Goal: Task Accomplishment & Management: Use online tool/utility

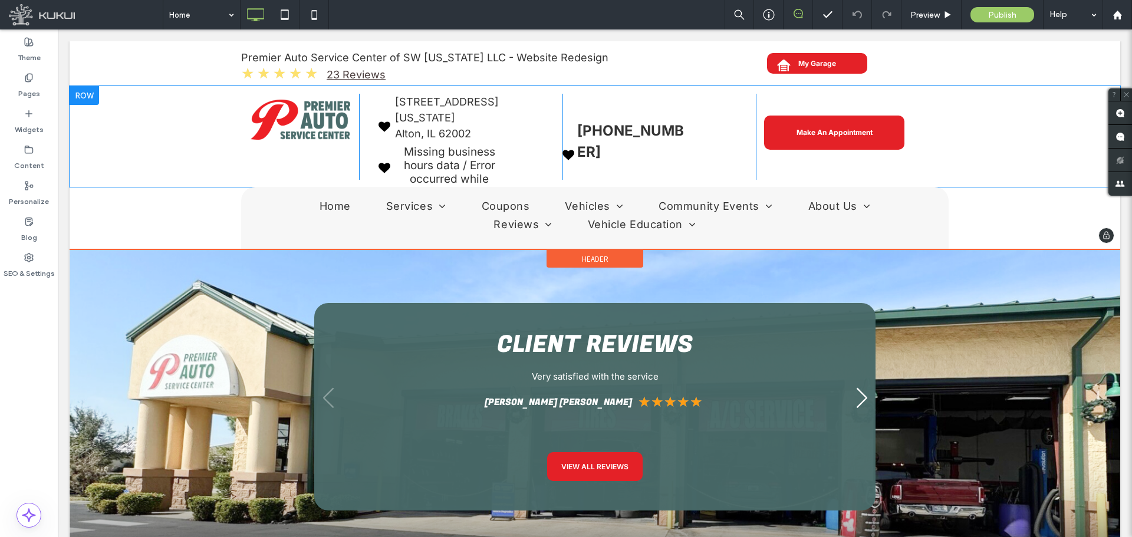
click at [86, 93] on div at bounding box center [84, 95] width 29 height 19
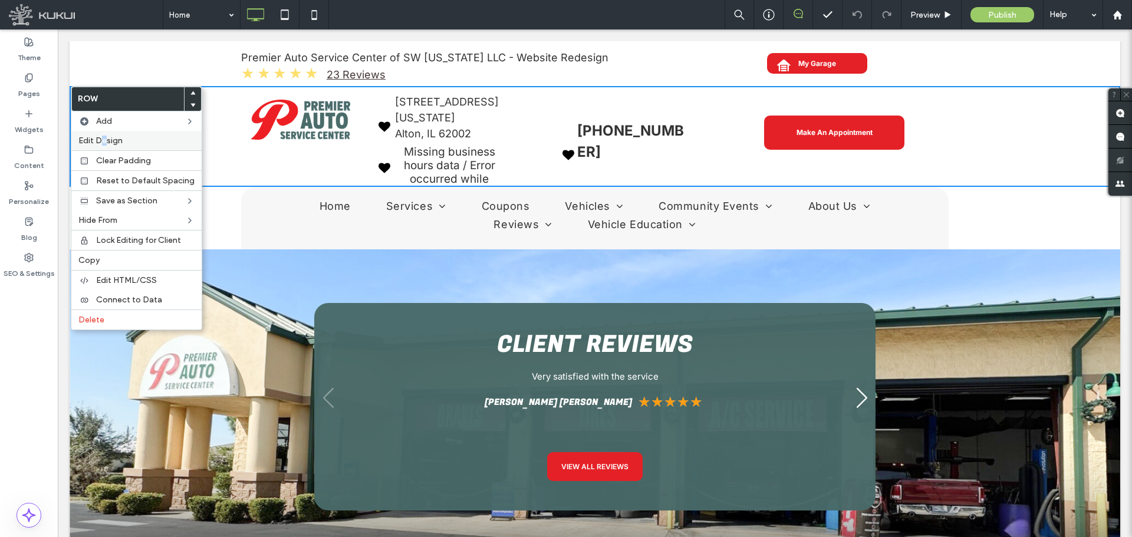
click at [104, 140] on span "Edit Design" at bounding box center [100, 141] width 44 height 10
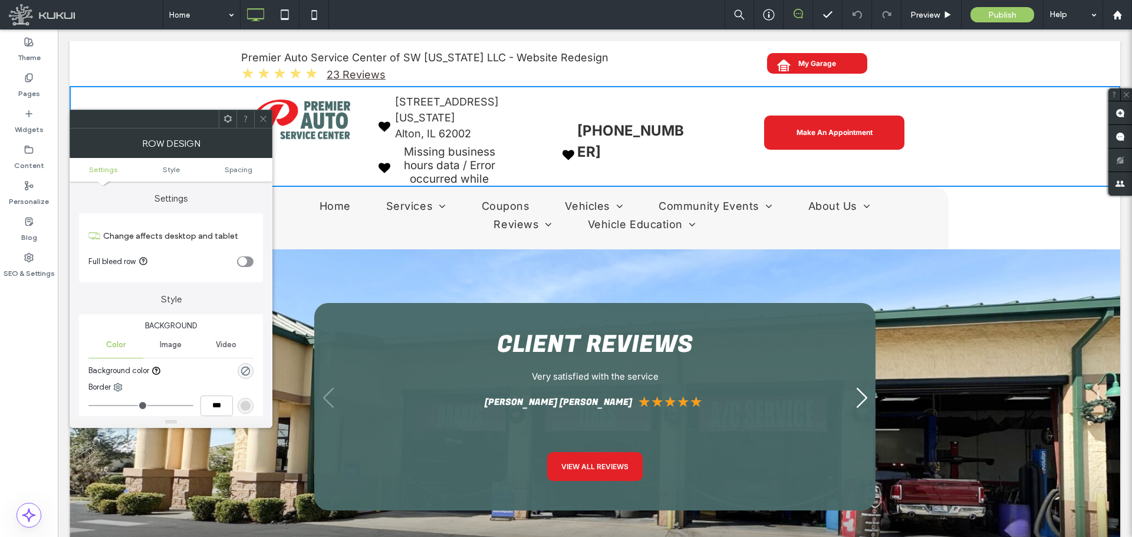
click at [247, 260] on div "toggle" at bounding box center [245, 262] width 17 height 11
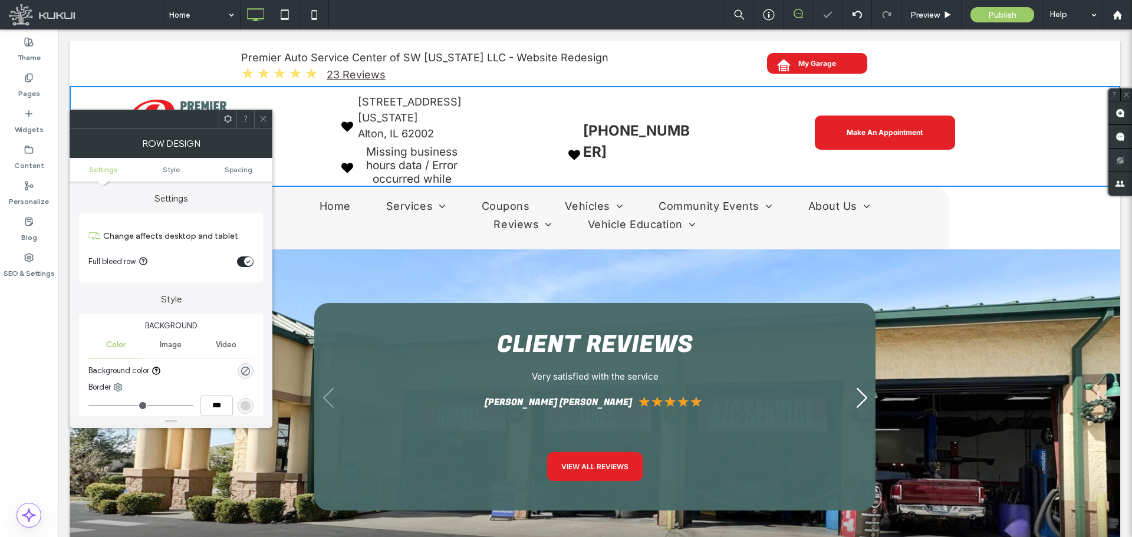
click at [259, 117] on icon at bounding box center [263, 118] width 9 height 9
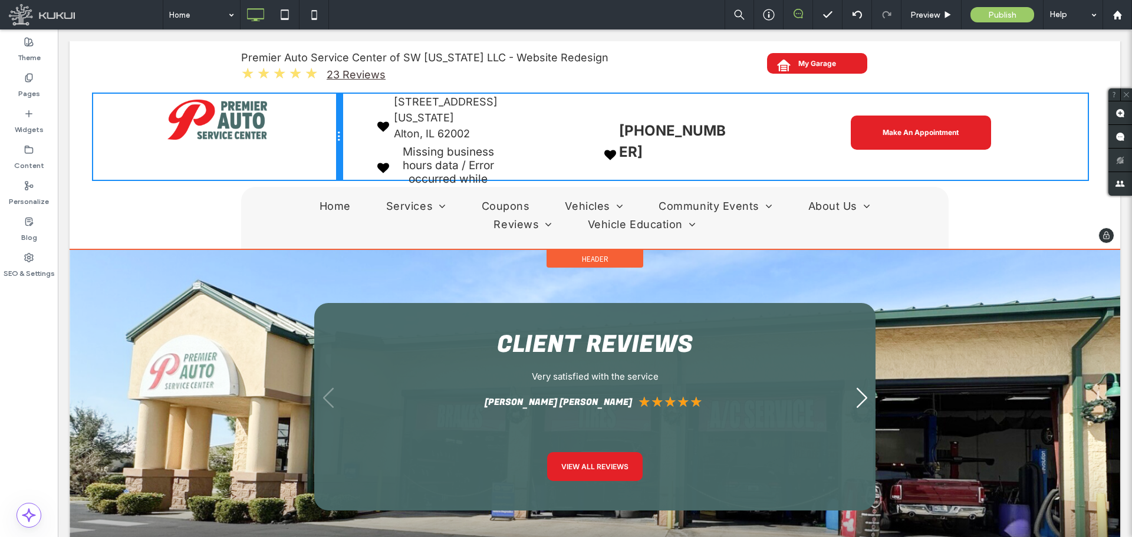
drag, startPoint x: 257, startPoint y: 123, endPoint x: 304, endPoint y: 125, distance: 47.2
click at [304, 125] on div "Click To Paste" at bounding box center [217, 137] width 249 height 86
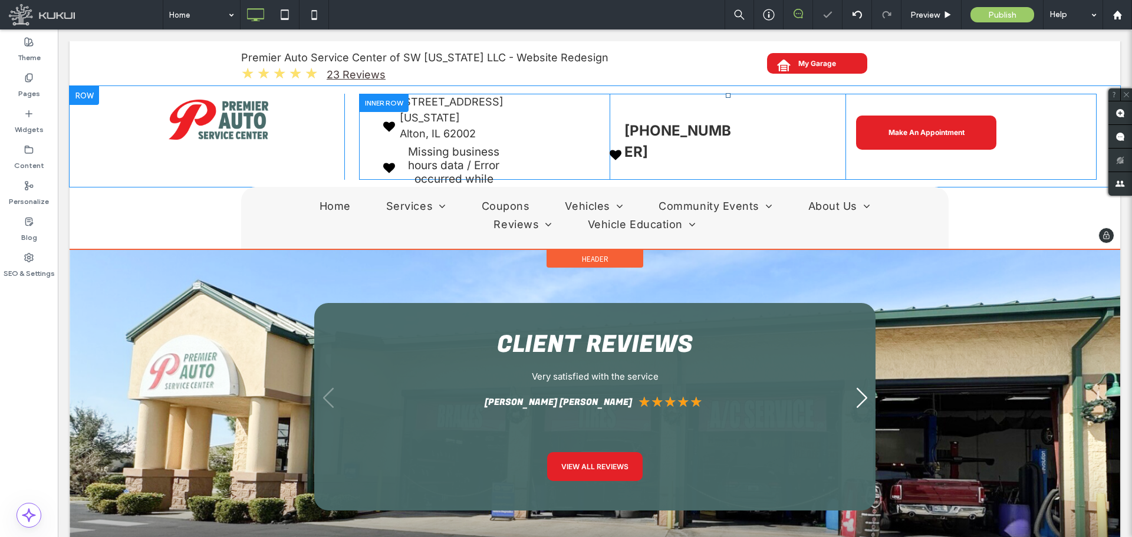
click at [846, 122] on div "Make An Appointment Click To Paste" at bounding box center [964, 137] width 236 height 86
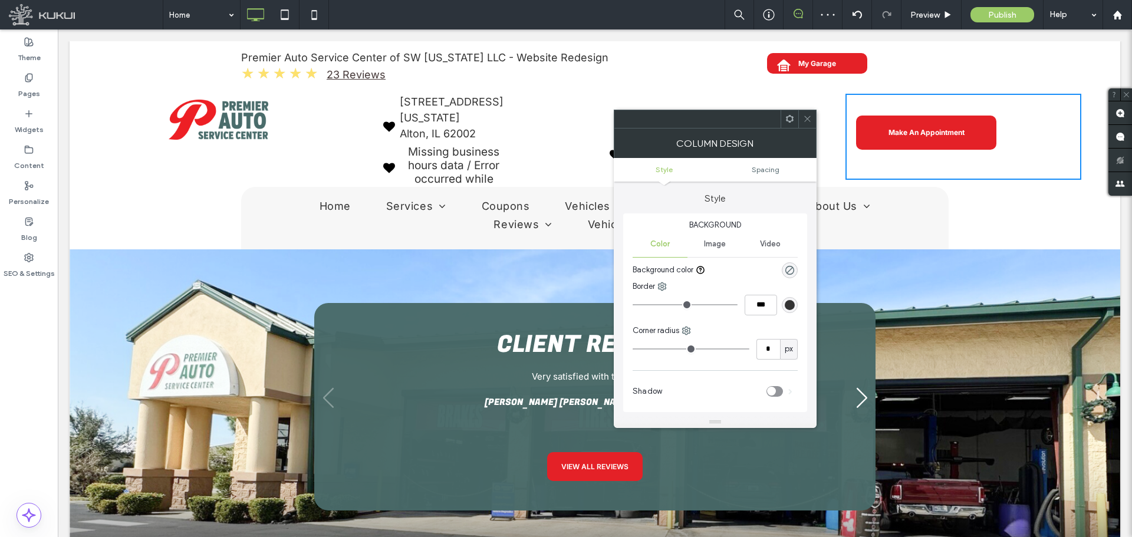
click at [807, 117] on icon at bounding box center [807, 118] width 9 height 9
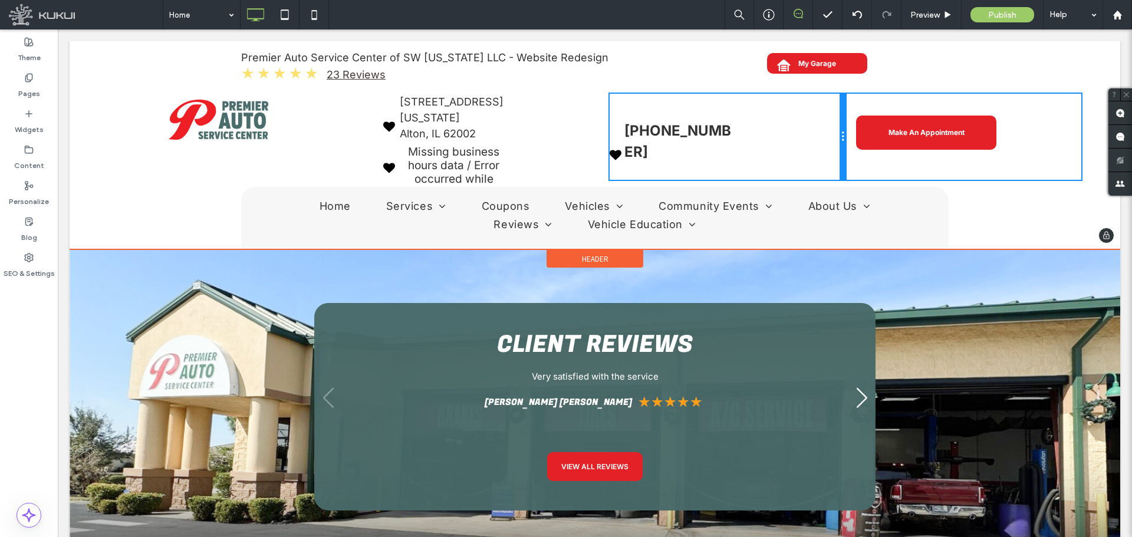
drag, startPoint x: 839, startPoint y: 123, endPoint x: 811, endPoint y: 118, distance: 27.6
click at [811, 118] on div "[PHONE_NUMBER] Click To Paste" at bounding box center [728, 137] width 236 height 86
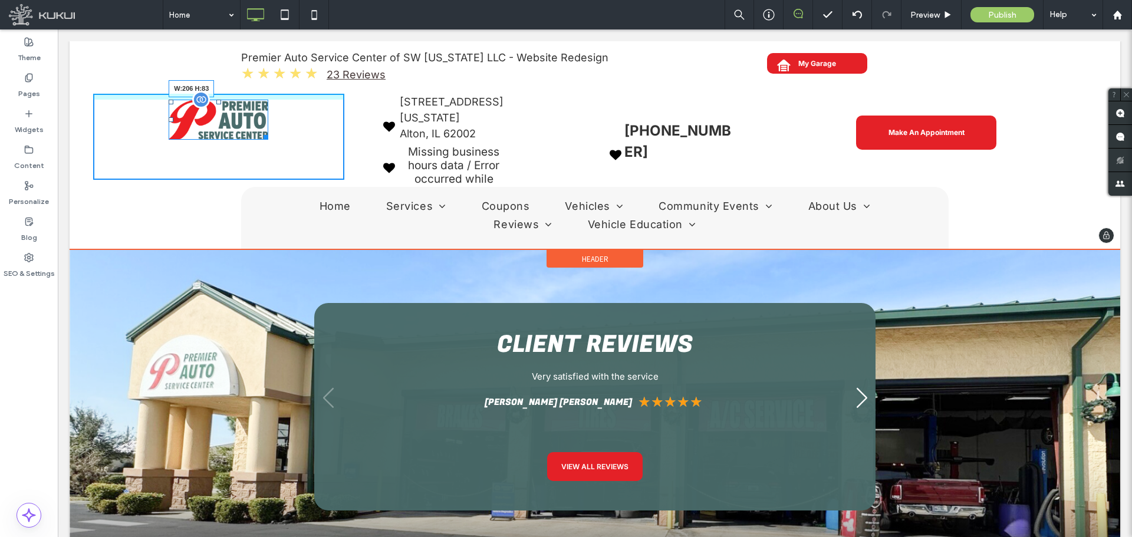
drag, startPoint x: 263, startPoint y: 138, endPoint x: 275, endPoint y: 144, distance: 13.2
click at [268, 140] on div at bounding box center [263, 135] width 9 height 9
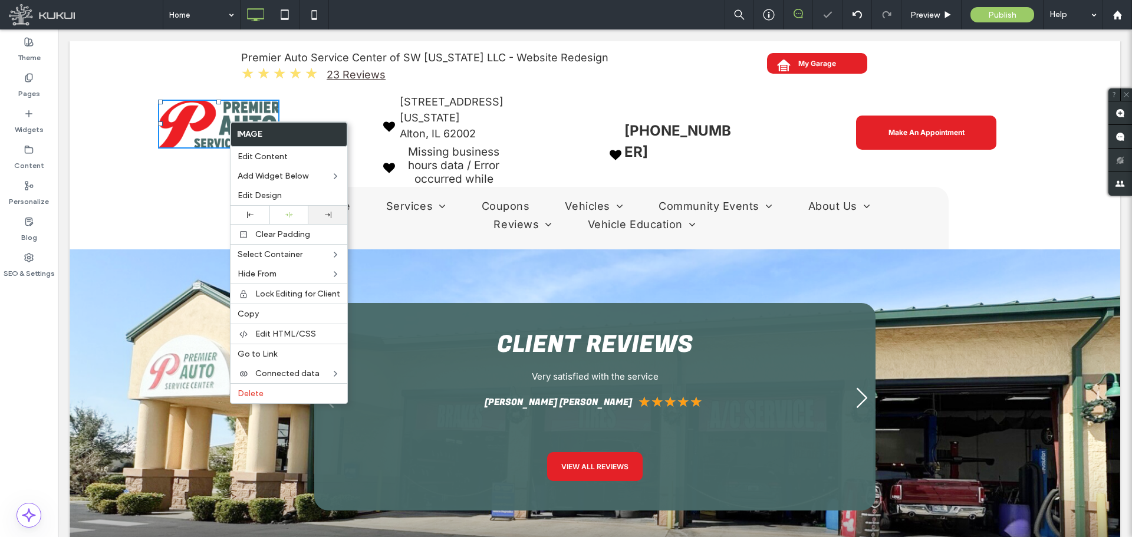
click at [323, 212] on div at bounding box center [327, 215] width 27 height 6
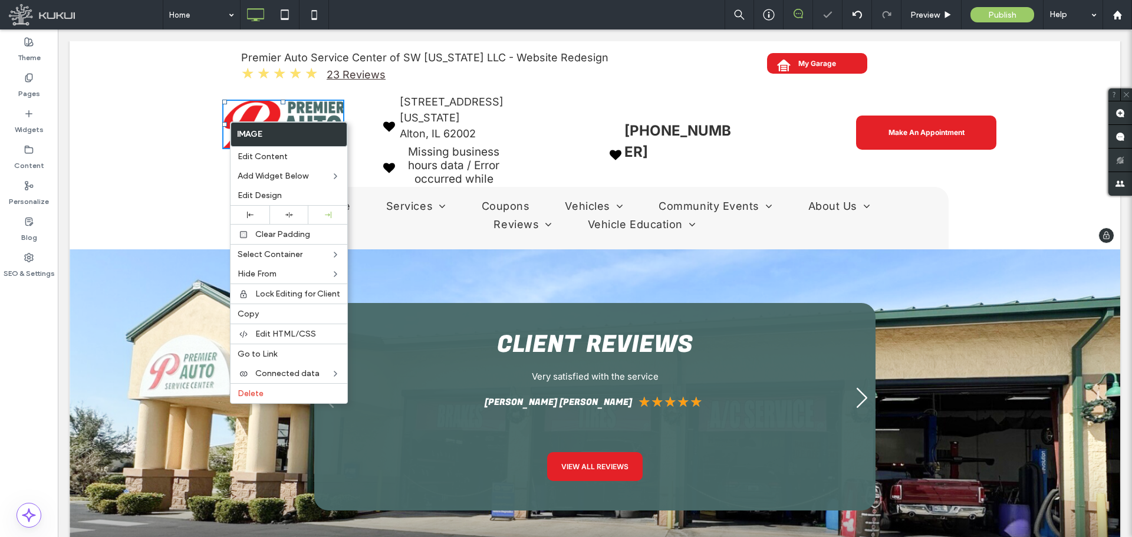
click at [177, 171] on div "Click To Paste" at bounding box center [218, 137] width 251 height 86
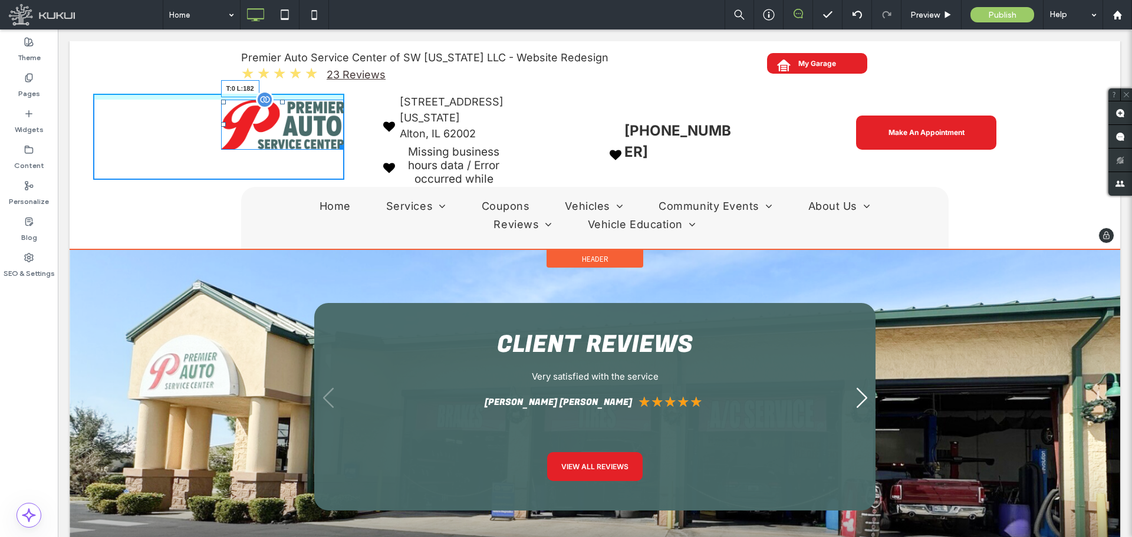
drag, startPoint x: 222, startPoint y: 101, endPoint x: 203, endPoint y: 101, distance: 19.5
click at [221, 101] on div at bounding box center [223, 102] width 5 height 5
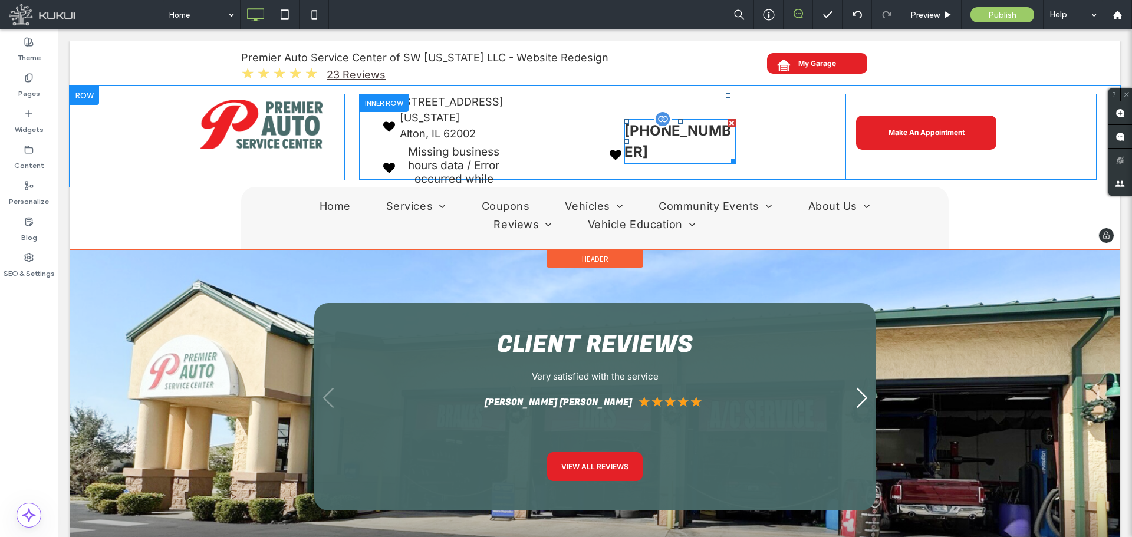
click at [728, 122] on div at bounding box center [732, 123] width 8 height 8
click at [613, 83] on div at bounding box center [617, 86] width 9 height 9
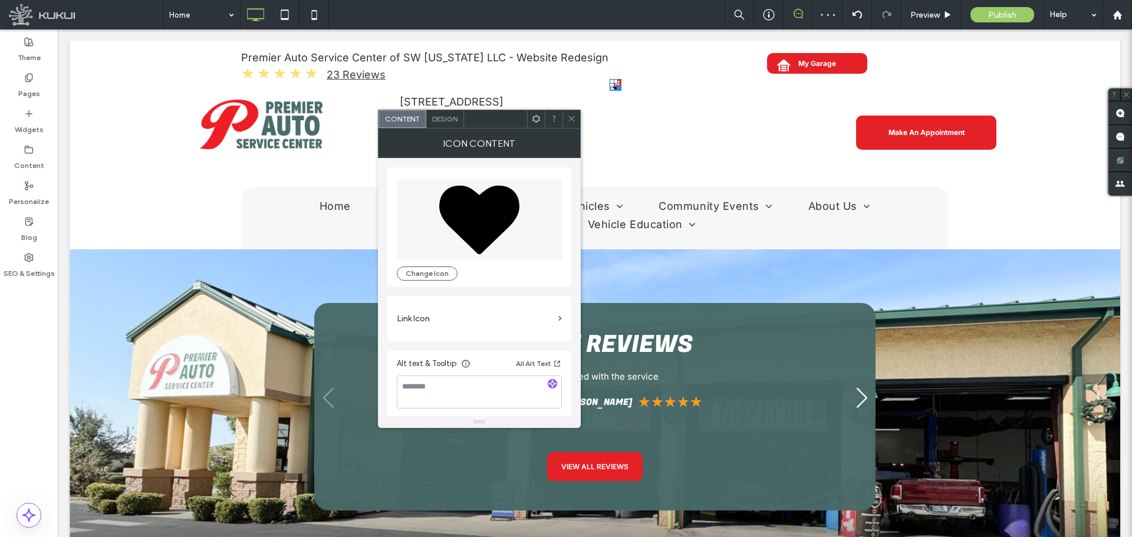
click at [537, 121] on use at bounding box center [536, 119] width 8 height 8
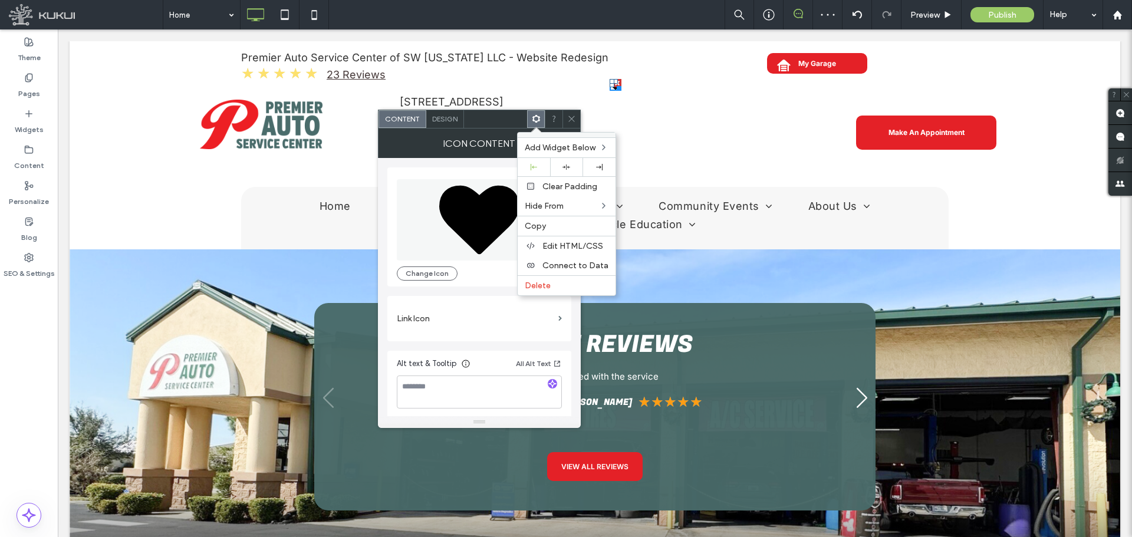
click at [542, 281] on span "Delete" at bounding box center [538, 286] width 26 height 10
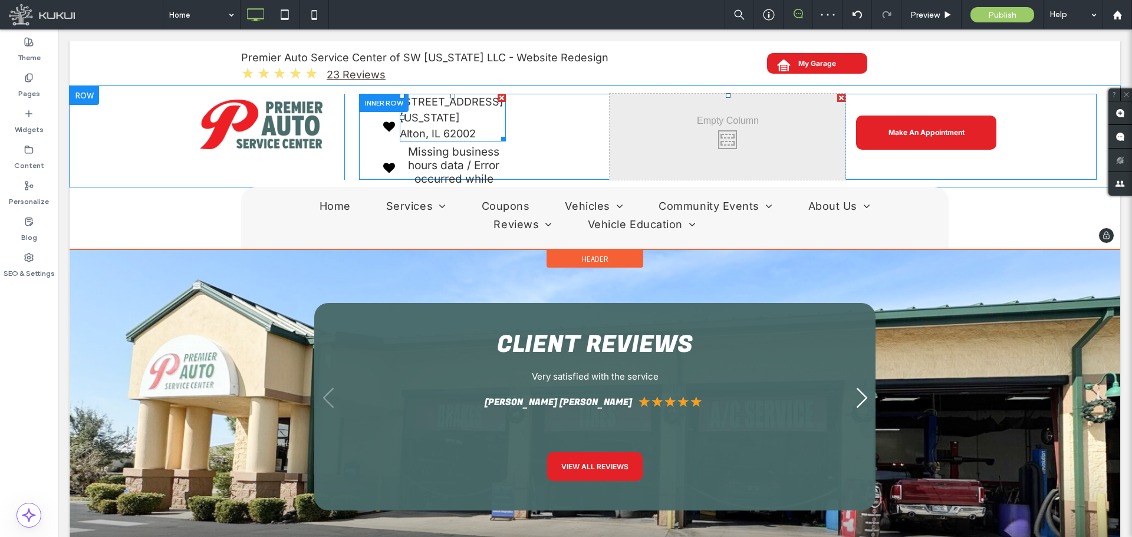
click at [498, 96] on div at bounding box center [502, 98] width 8 height 8
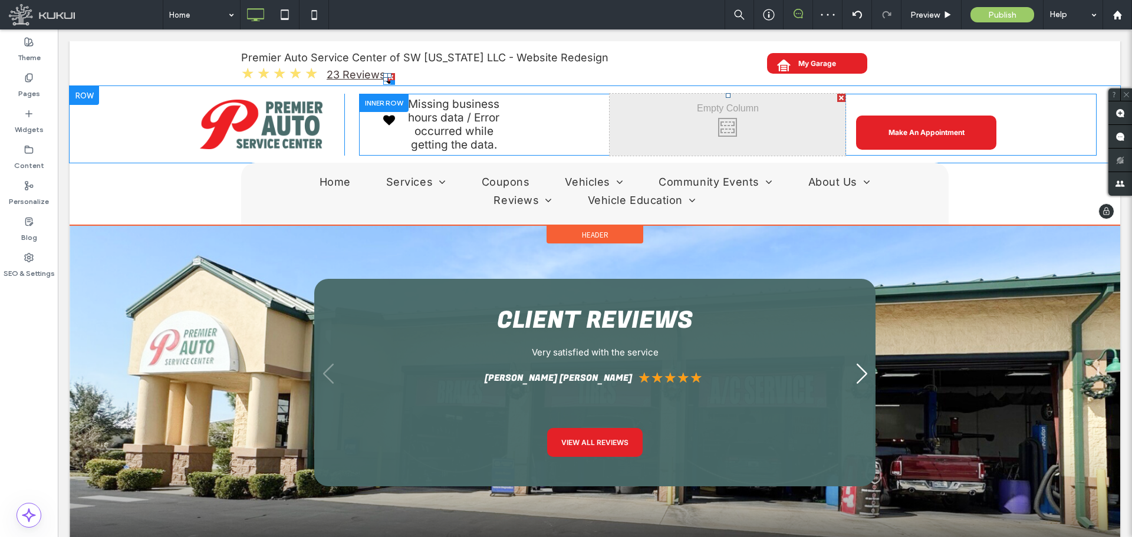
click at [387, 75] on div at bounding box center [389, 75] width 5 height 5
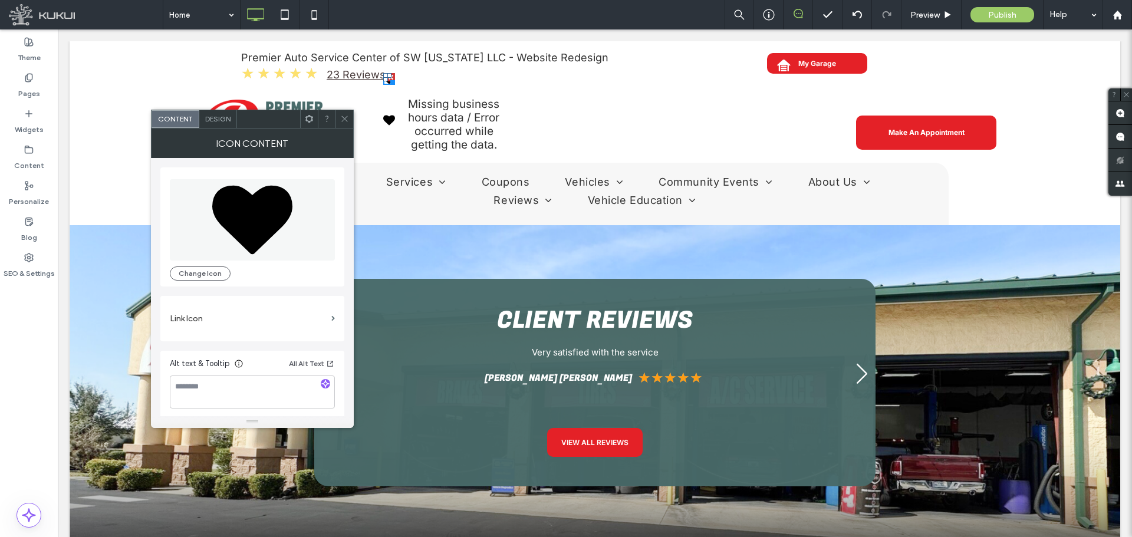
click at [311, 116] on icon at bounding box center [309, 118] width 9 height 9
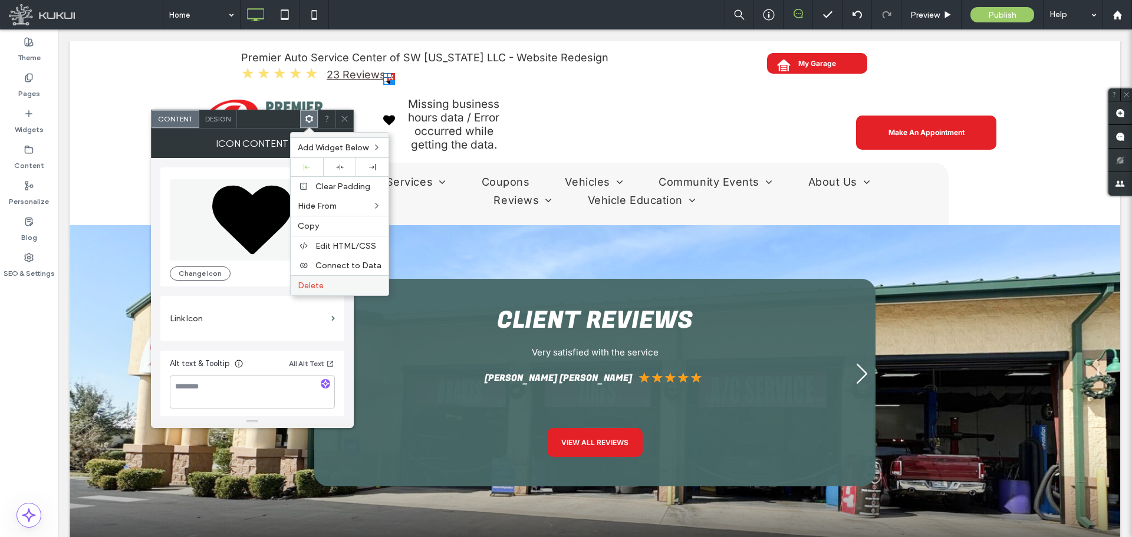
click at [313, 285] on span "Delete" at bounding box center [311, 286] width 26 height 10
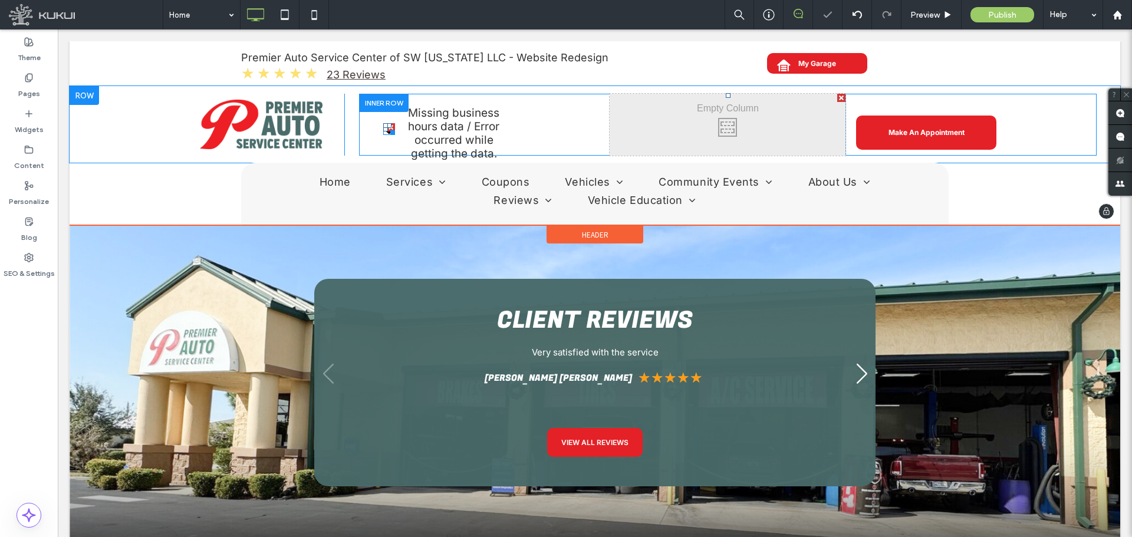
click at [386, 129] on div at bounding box center [390, 130] width 9 height 9
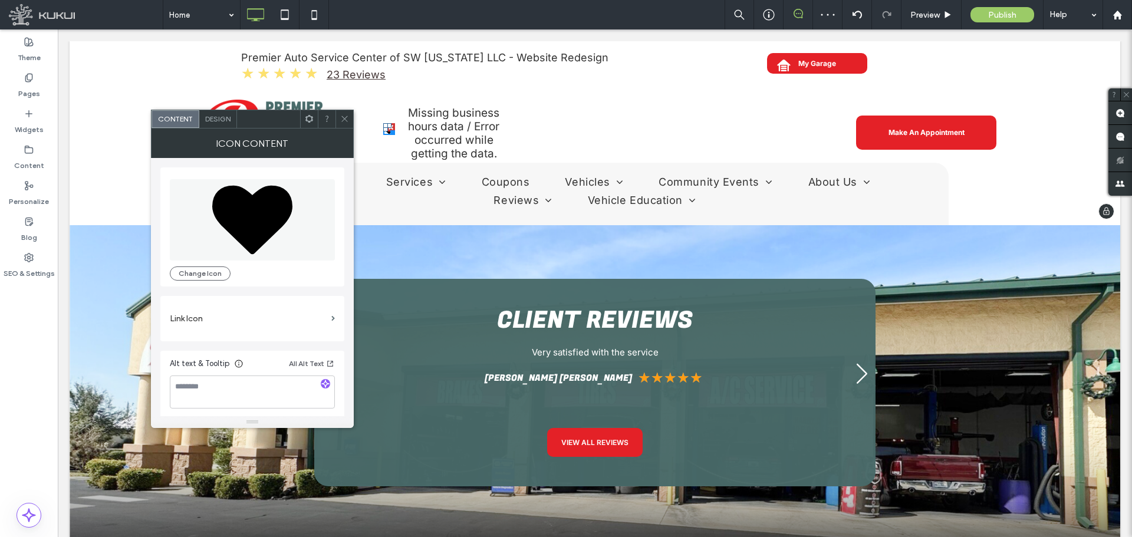
click at [552, 116] on div "Loading ... Missing business hours data / Error occurred while getting the data…" at bounding box center [492, 125] width 236 height 62
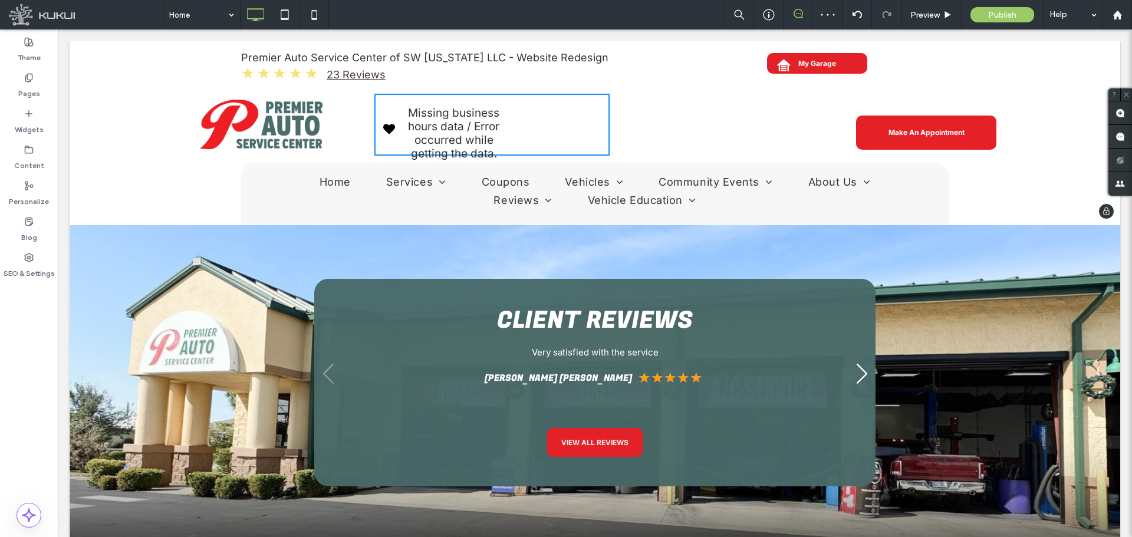
click at [435, 132] on p "Missing business hours data / Error occurred while getting the data." at bounding box center [454, 133] width 108 height 54
click at [436, 132] on p "Missing business hours data / Error occurred while getting the data." at bounding box center [454, 133] width 108 height 54
click at [669, 79] on div "Premier Auto Service Center of SW [US_STATE] LLC - Website Redesign ★ ★ ★ ★ ★ 2…" at bounding box center [595, 63] width 1051 height 45
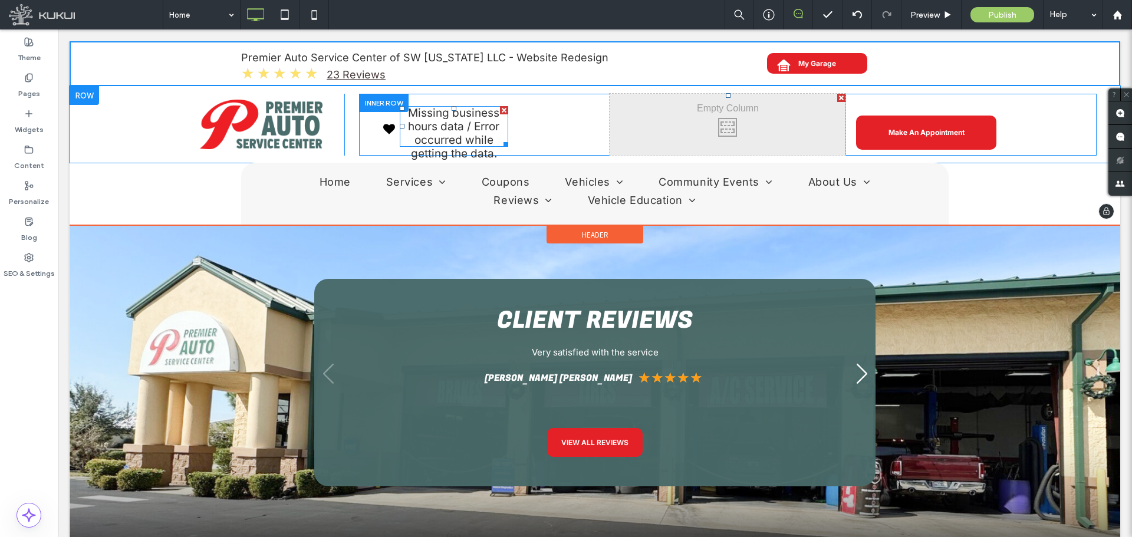
click at [459, 140] on span at bounding box center [454, 126] width 108 height 41
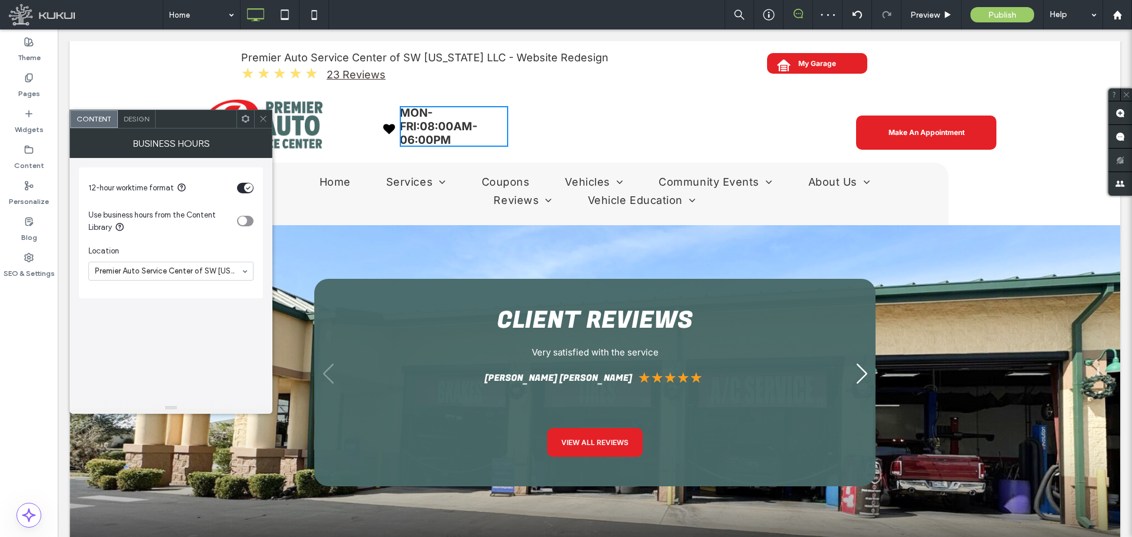
click at [129, 124] on div "Design" at bounding box center [137, 119] width 38 height 18
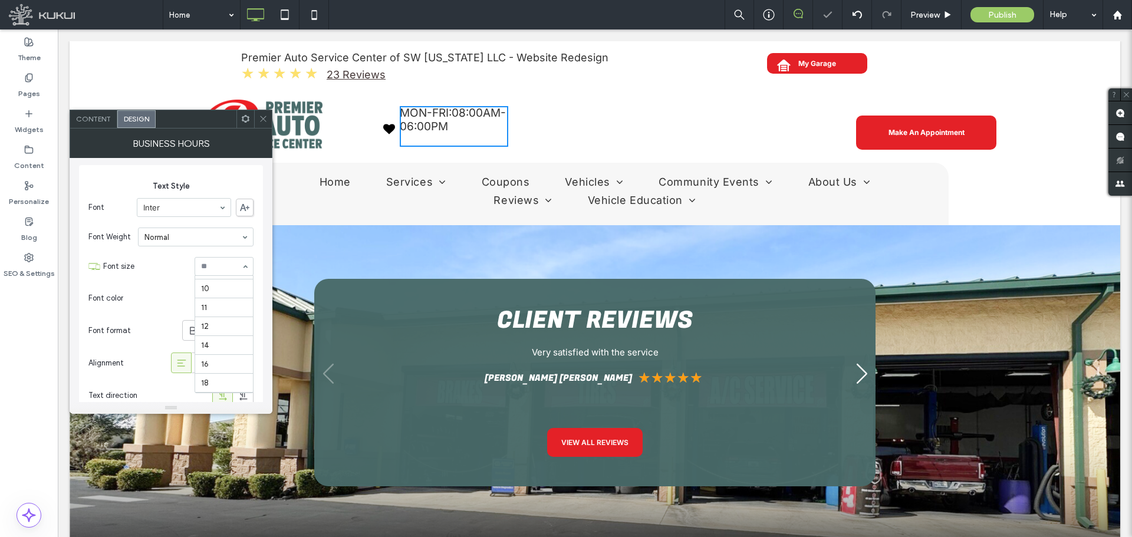
scroll to position [33, 0]
click at [212, 265] on input at bounding box center [221, 266] width 40 height 8
type input "**"
click at [243, 296] on div "rgb(51, 51, 51)" at bounding box center [246, 298] width 10 height 10
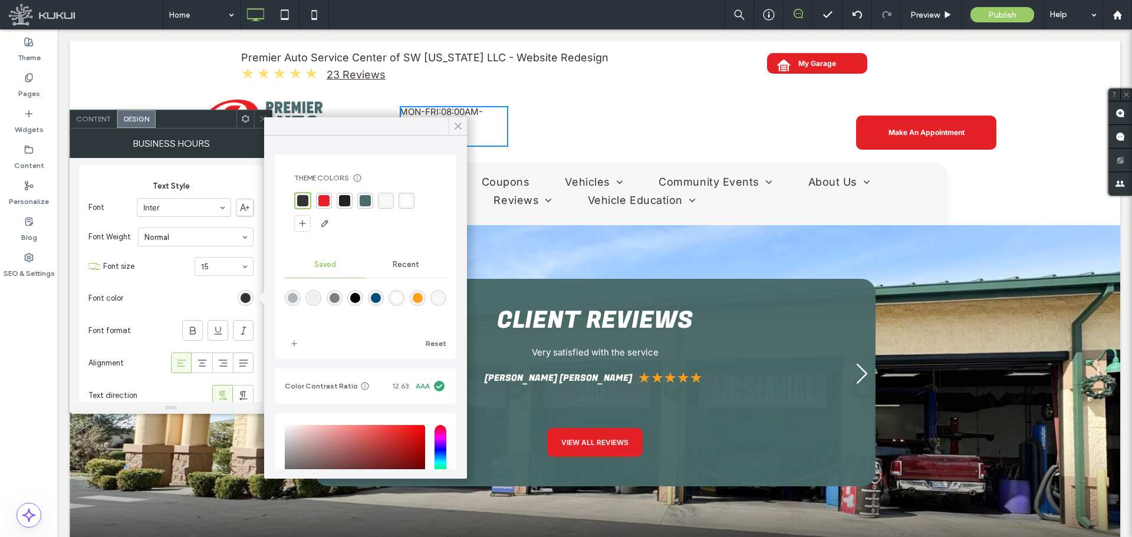
click at [461, 129] on use at bounding box center [458, 126] width 6 height 6
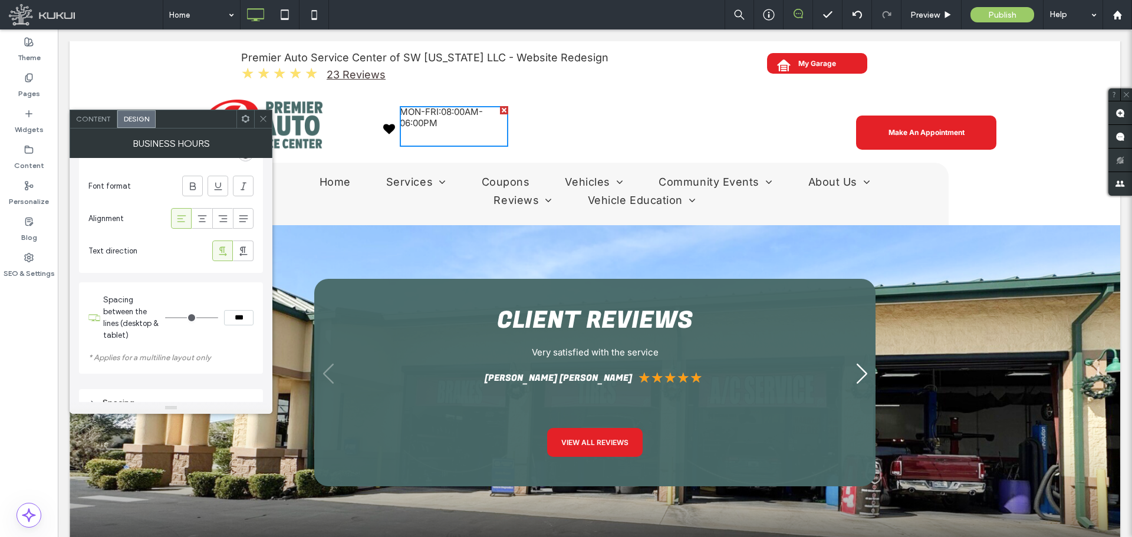
scroll to position [336, 0]
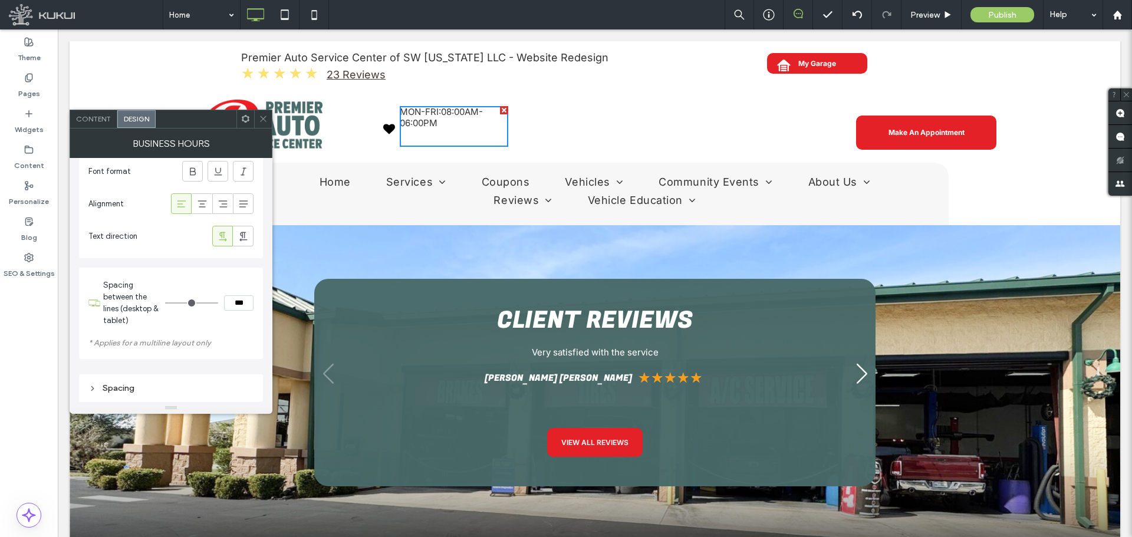
click at [261, 126] on span at bounding box center [263, 119] width 9 height 18
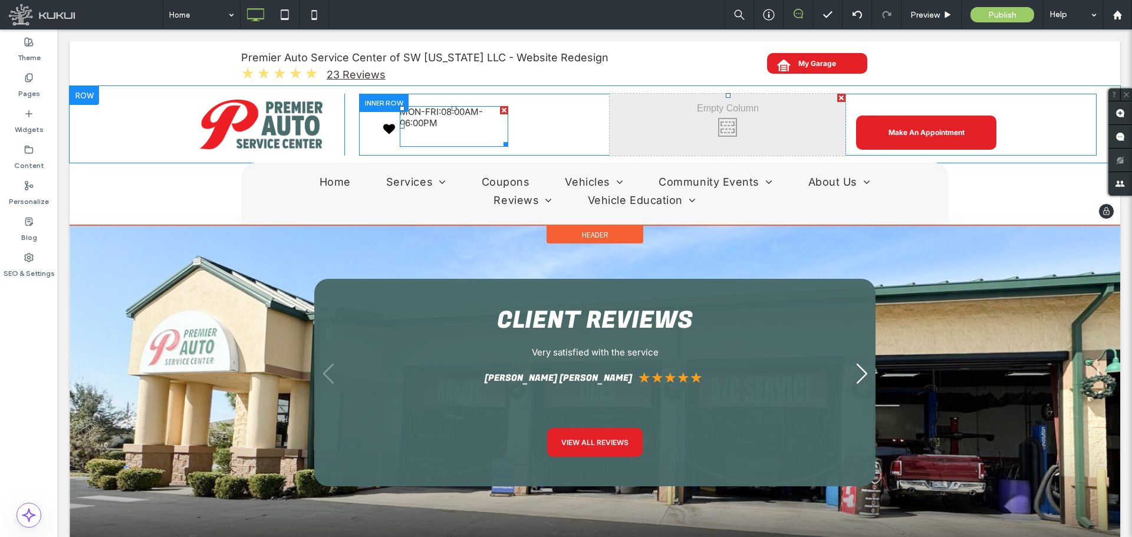
click at [480, 127] on span at bounding box center [454, 126] width 108 height 41
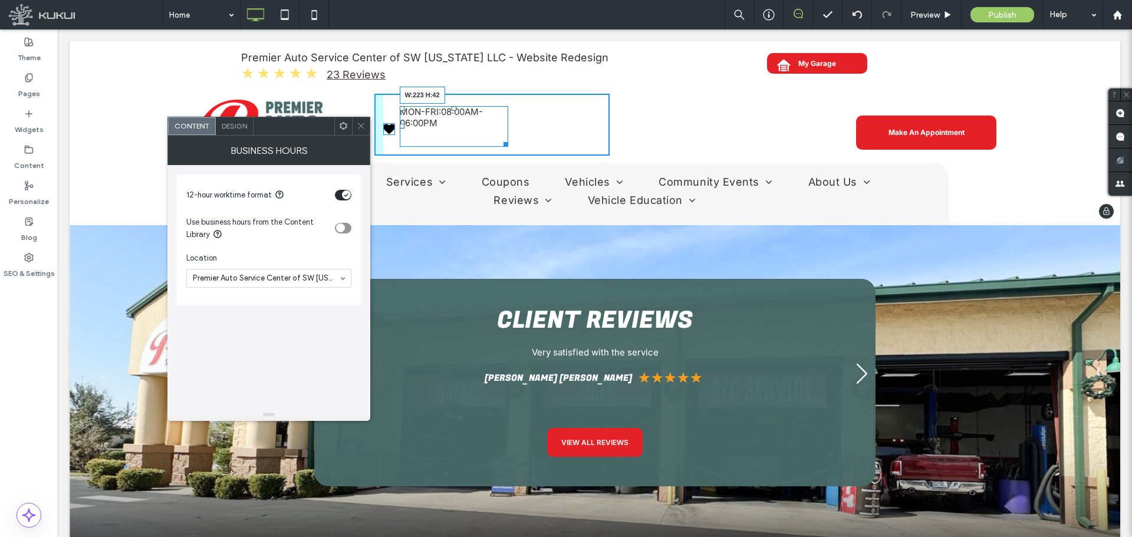
drag, startPoint x: 499, startPoint y: 144, endPoint x: 580, endPoint y: 157, distance: 82.5
click at [508, 138] on div at bounding box center [503, 142] width 9 height 9
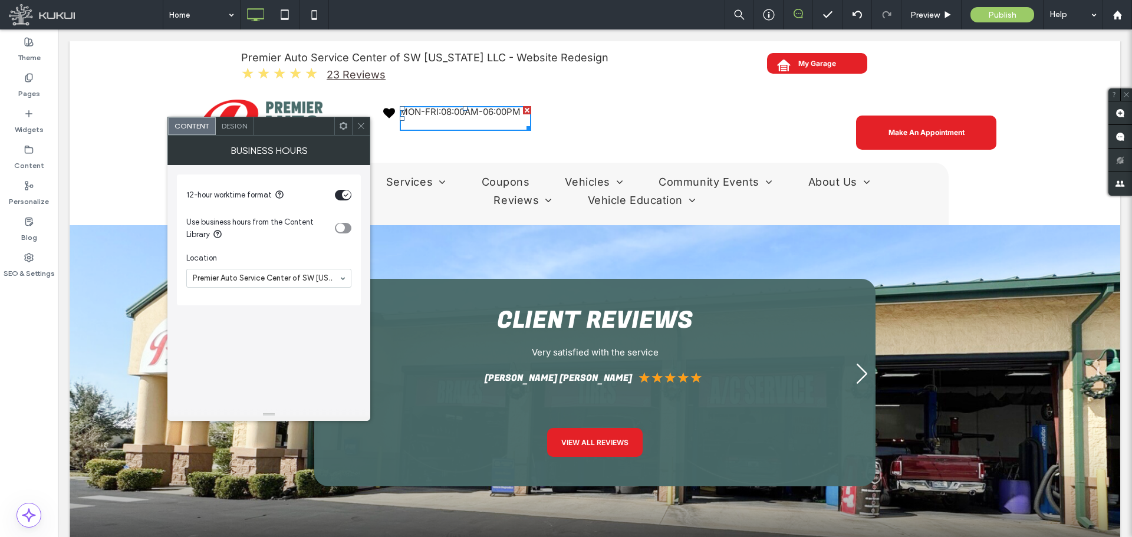
click at [361, 129] on icon at bounding box center [361, 125] width 9 height 9
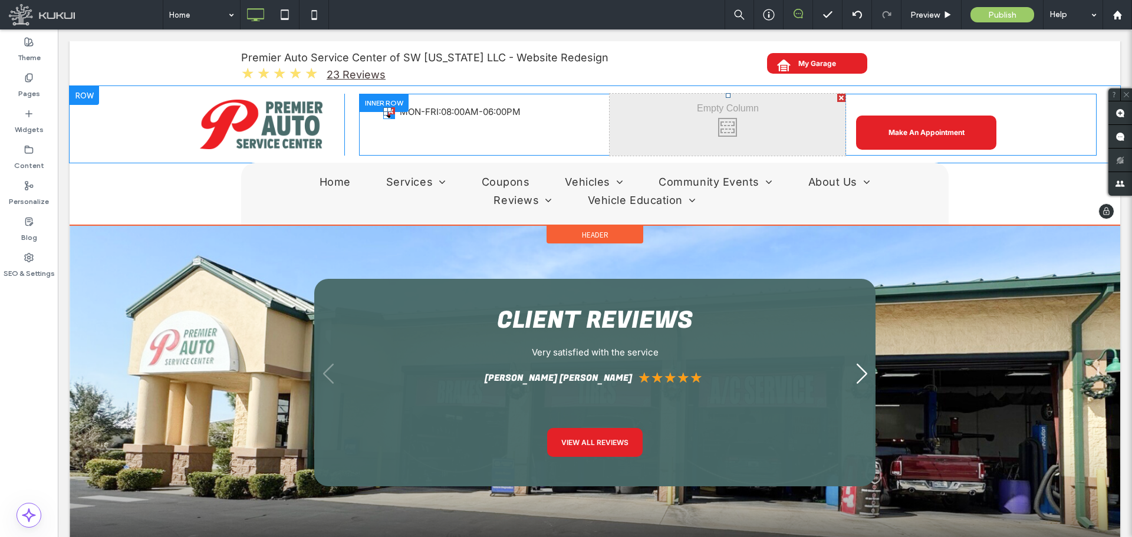
click at [386, 115] on div at bounding box center [390, 114] width 9 height 9
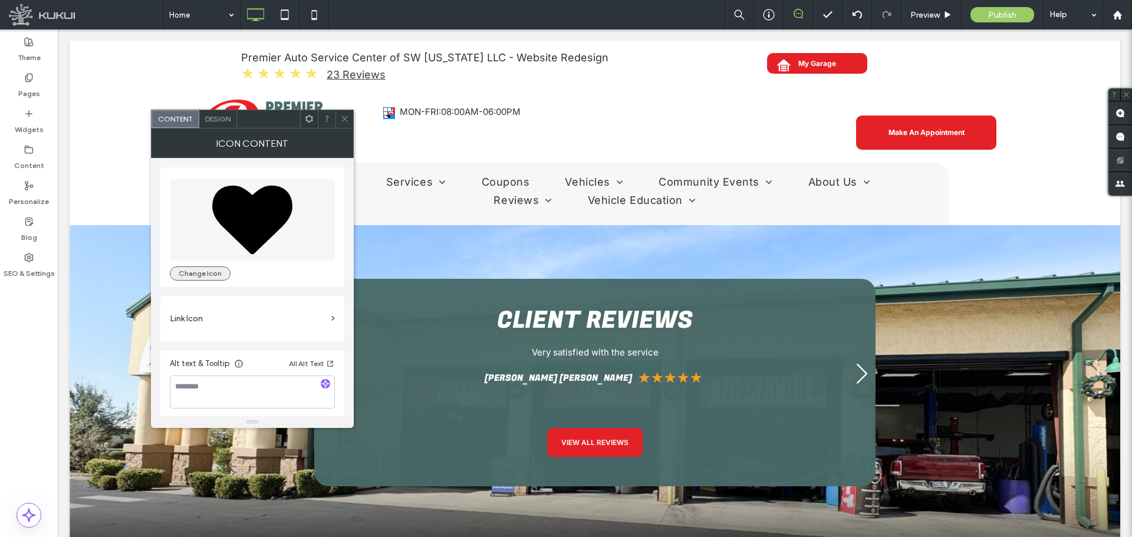
click at [195, 278] on button "Change Icon" at bounding box center [200, 274] width 61 height 14
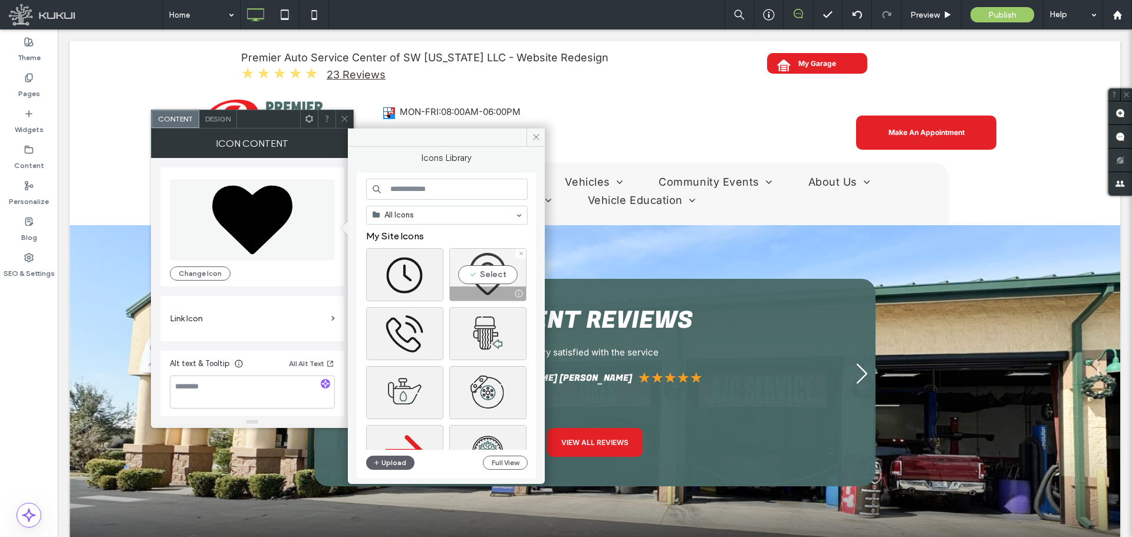
click at [495, 275] on div "Select" at bounding box center [487, 274] width 77 height 53
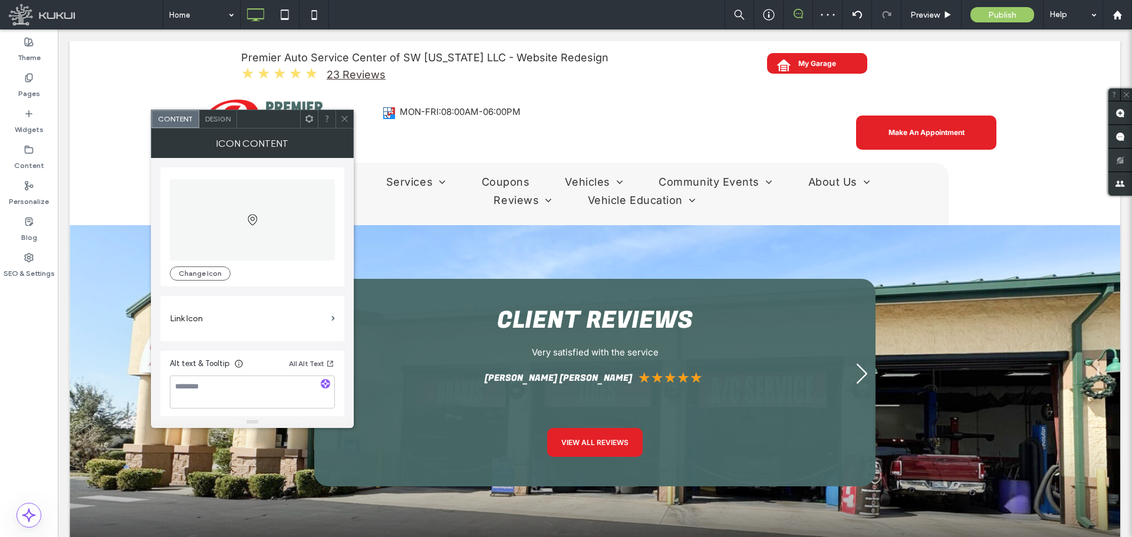
drag, startPoint x: 212, startPoint y: 278, endPoint x: 239, endPoint y: 274, distance: 26.8
click at [212, 277] on button "Change Icon" at bounding box center [200, 274] width 61 height 14
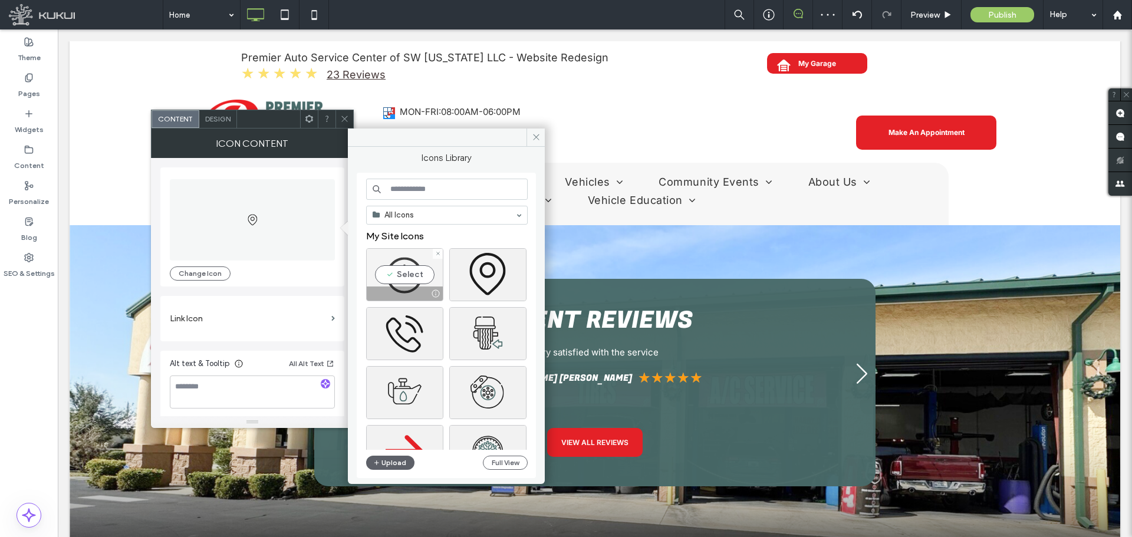
click at [404, 274] on div "Select" at bounding box center [404, 274] width 77 height 53
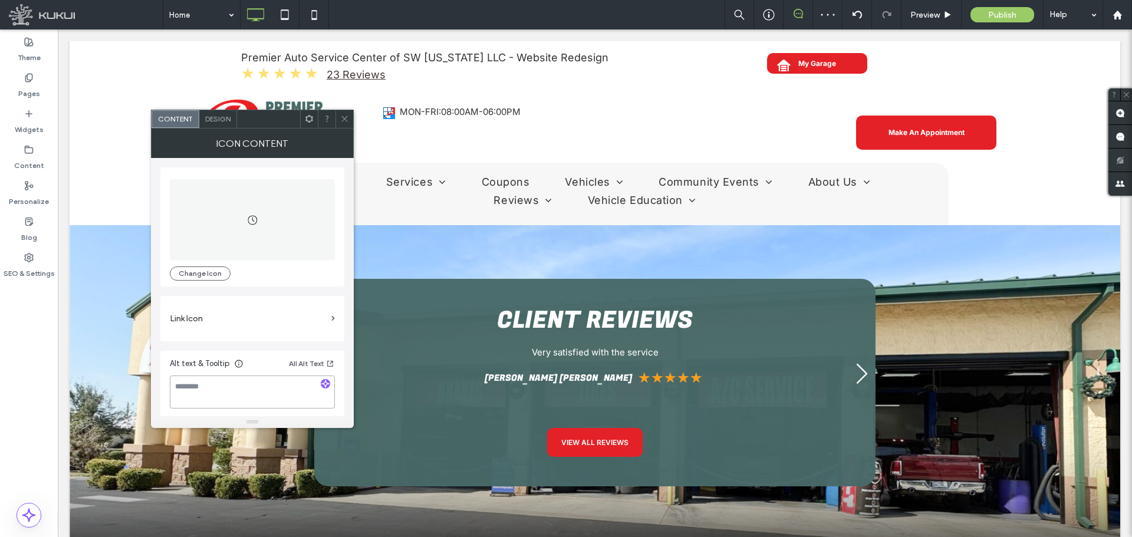
click at [217, 393] on textarea at bounding box center [252, 392] width 165 height 33
click at [258, 386] on textarea "**********" at bounding box center [252, 392] width 165 height 33
paste textarea "**********"
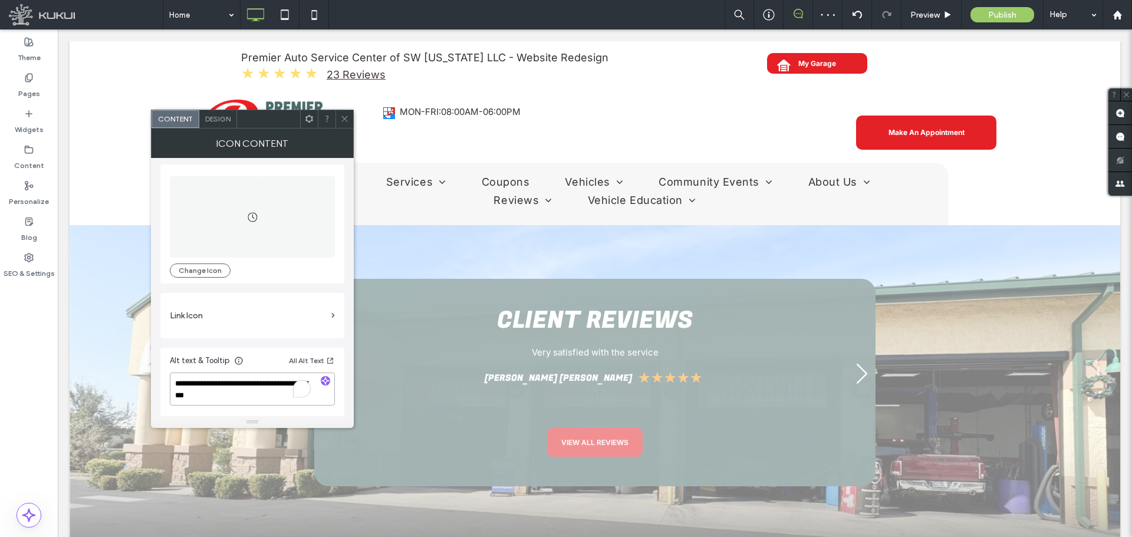
type textarea "**********"
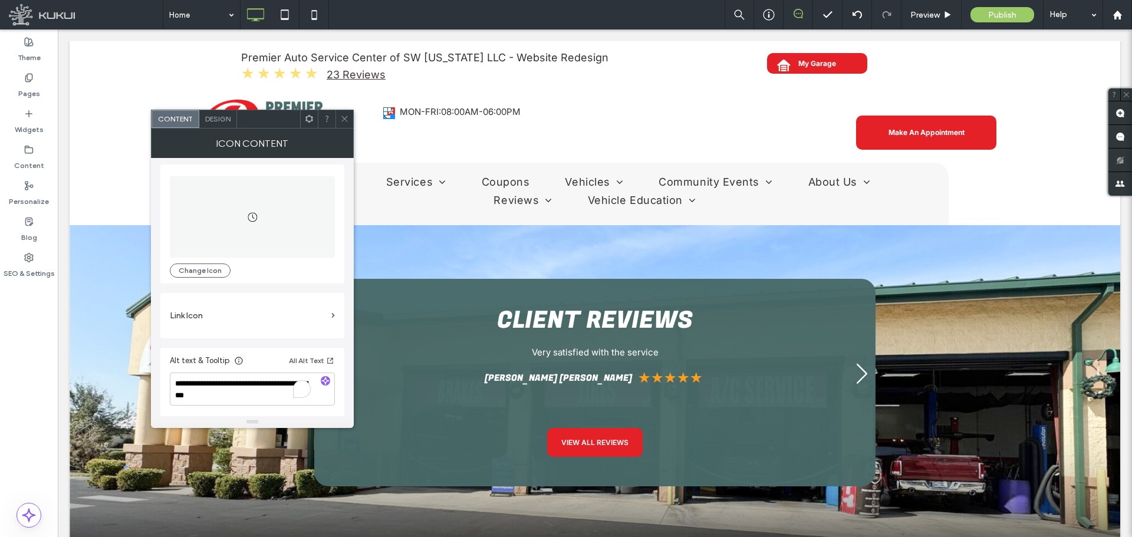
click at [218, 121] on span "Design" at bounding box center [217, 118] width 25 height 9
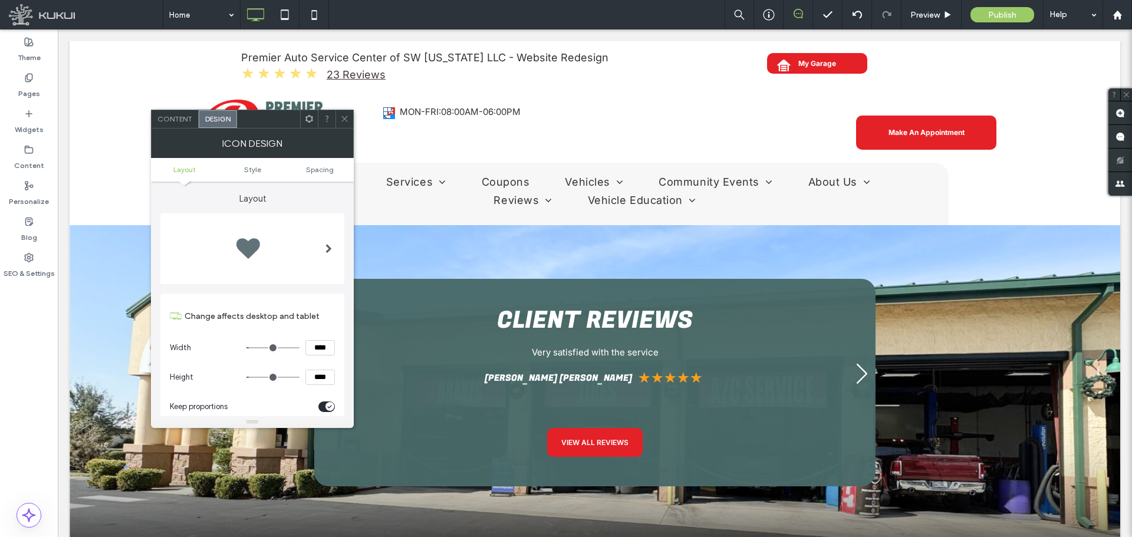
click at [315, 350] on input "****" at bounding box center [319, 347] width 29 height 15
type input "****"
type input "**"
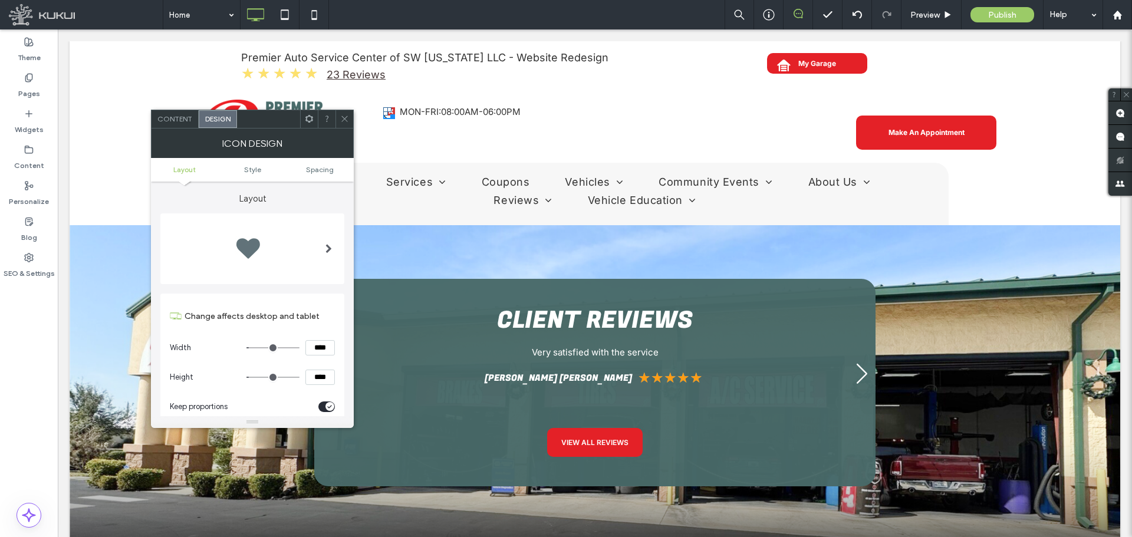
type input "****"
drag, startPoint x: 347, startPoint y: 119, endPoint x: 352, endPoint y: 124, distance: 7.5
click at [347, 119] on icon at bounding box center [344, 118] width 9 height 9
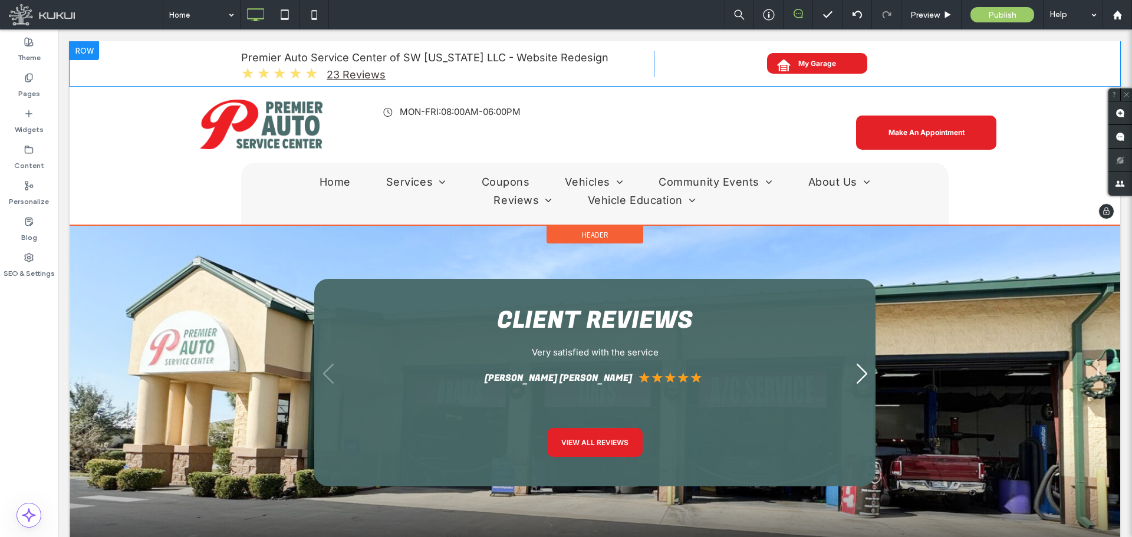
click at [93, 49] on div at bounding box center [84, 50] width 29 height 19
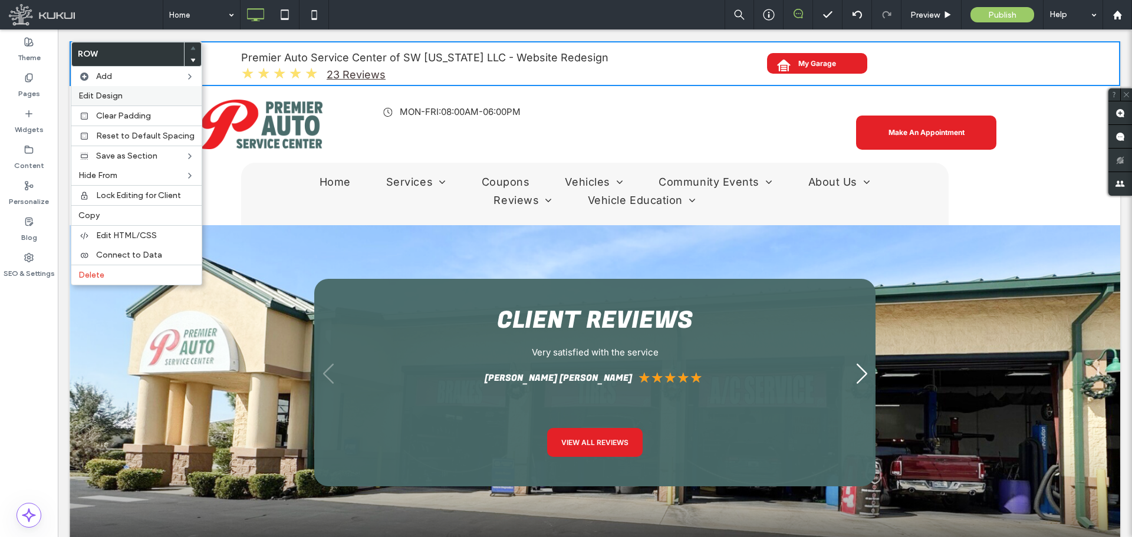
click at [123, 94] on label "Edit Design" at bounding box center [136, 96] width 116 height 10
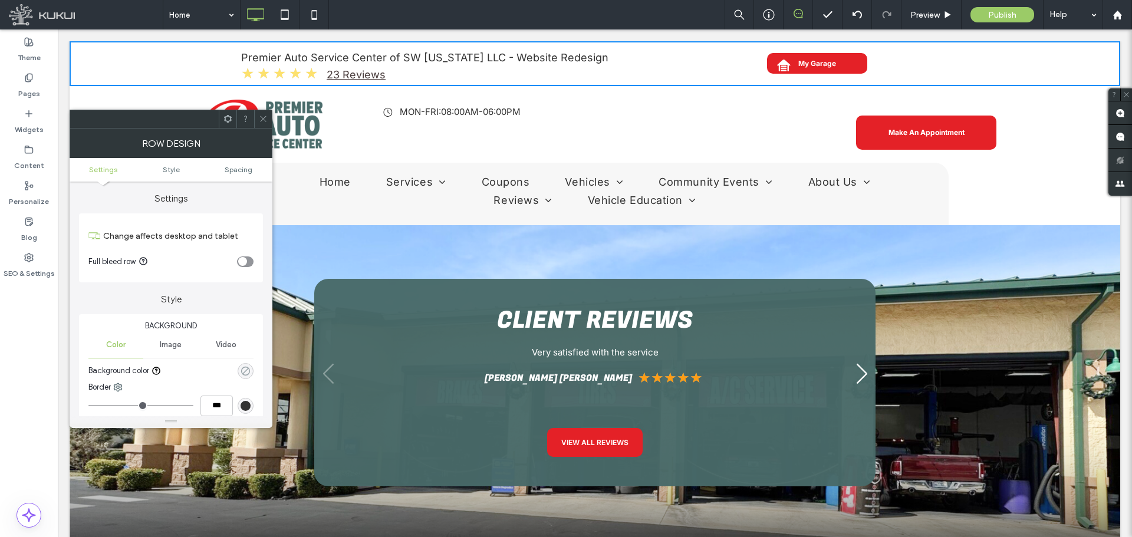
click at [246, 372] on icon "rgba(205, 142, 142, 0)" at bounding box center [246, 371] width 10 height 10
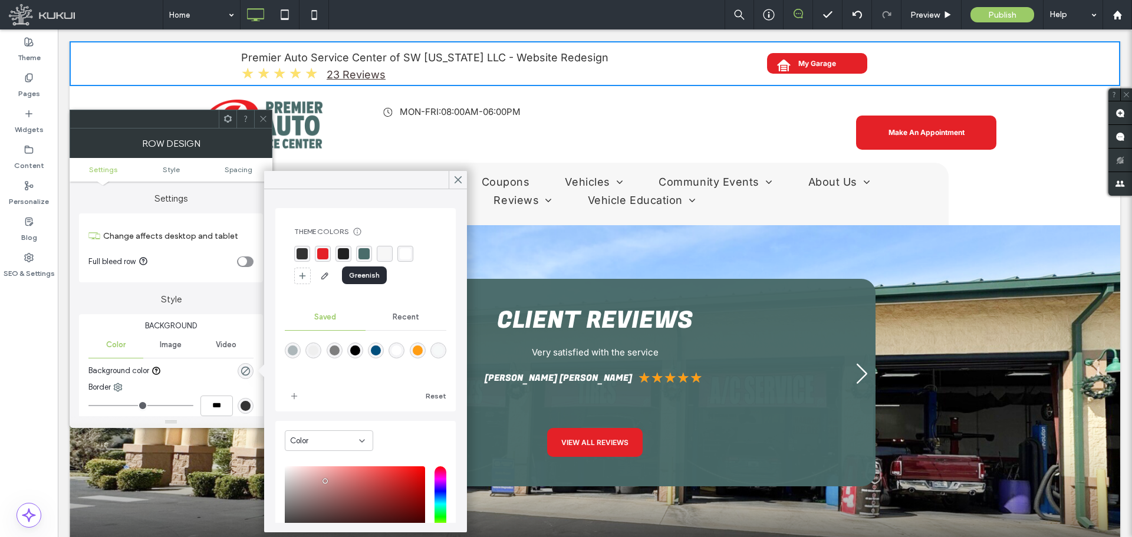
click at [366, 253] on div "rgba(74, 108, 107, 1)" at bounding box center [364, 253] width 11 height 11
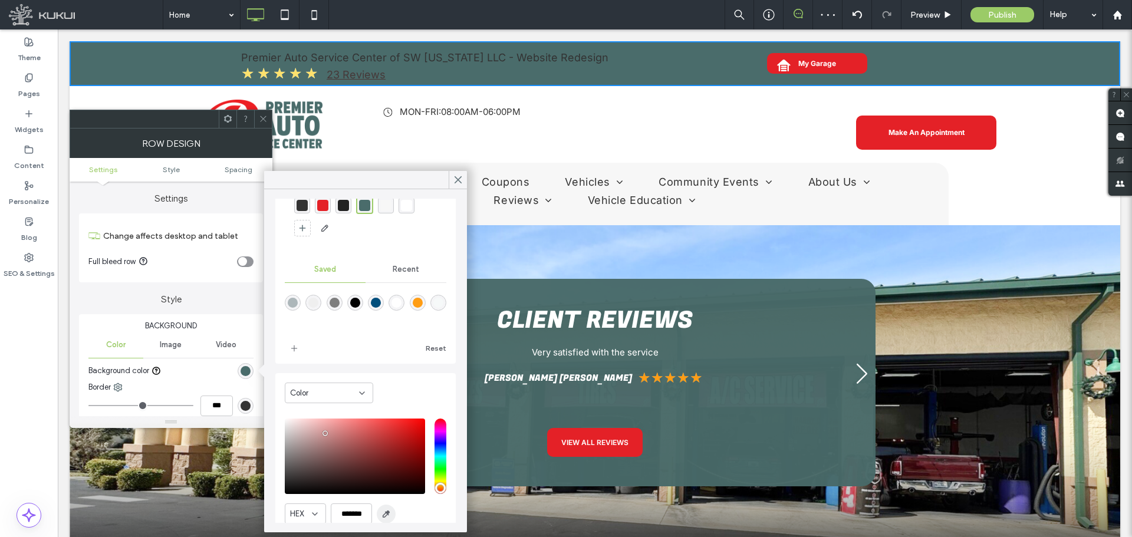
scroll to position [95, 0]
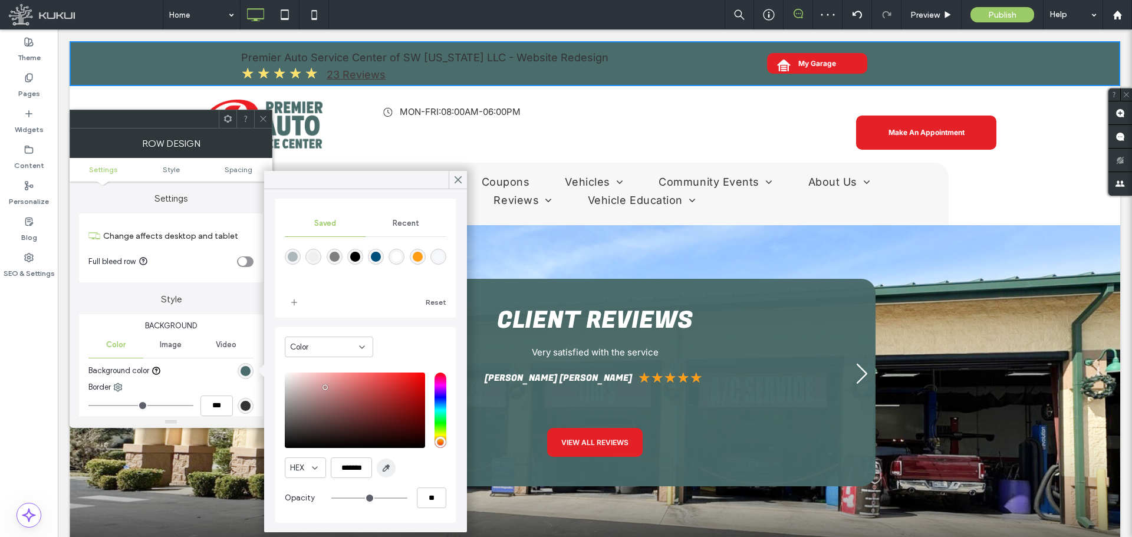
click at [387, 471] on icon "button" at bounding box center [386, 467] width 9 height 9
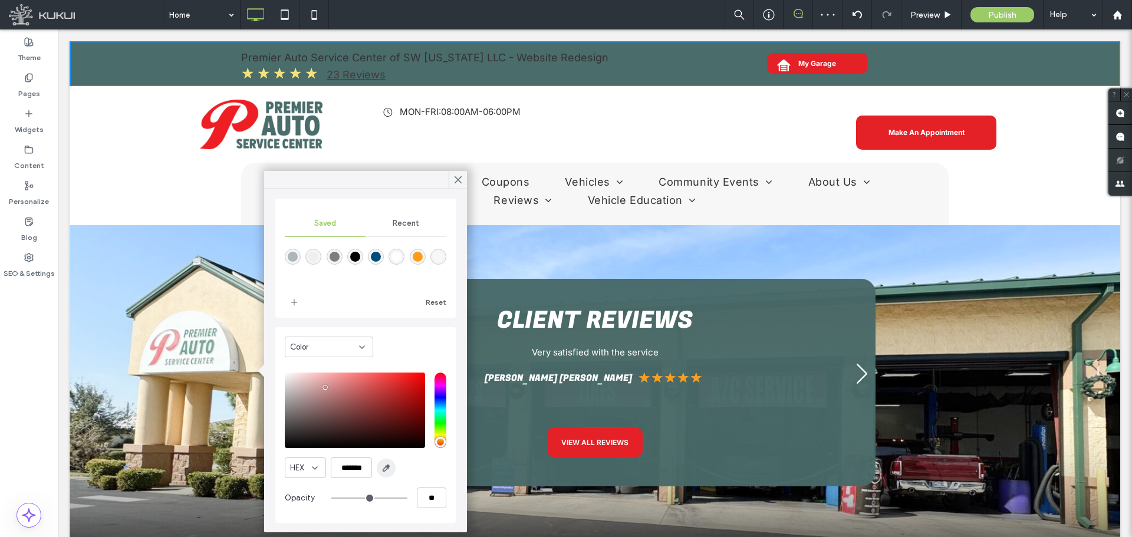
type input "*******"
type input "***"
type input "****"
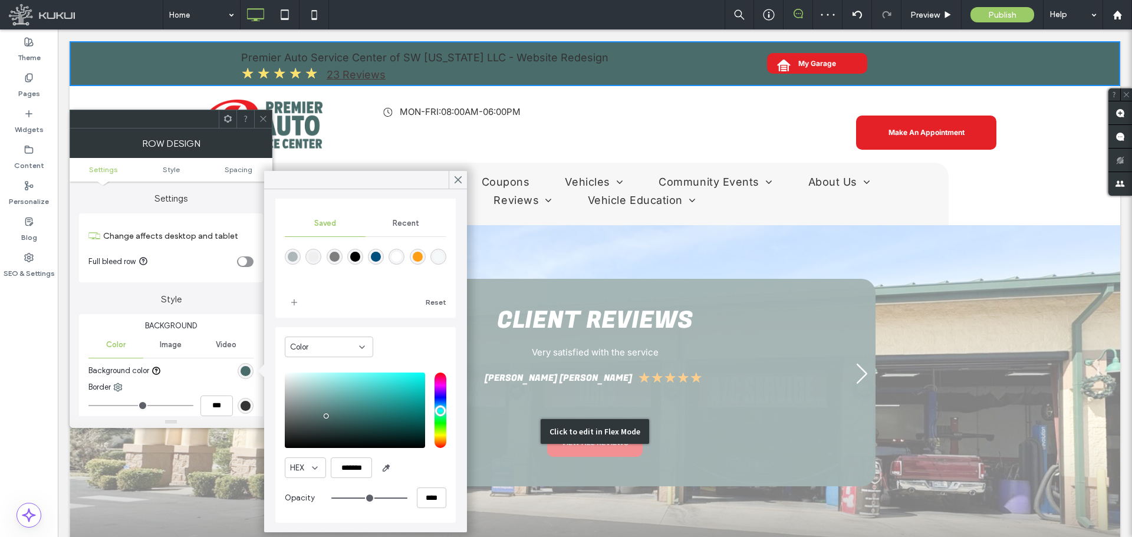
scroll to position [94, 0]
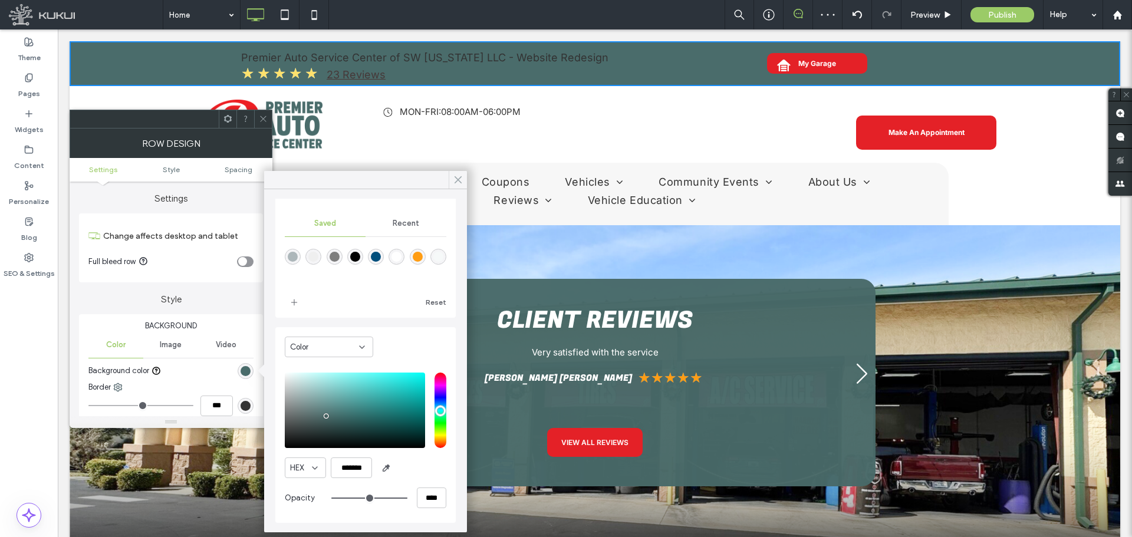
click at [457, 176] on icon at bounding box center [458, 180] width 11 height 11
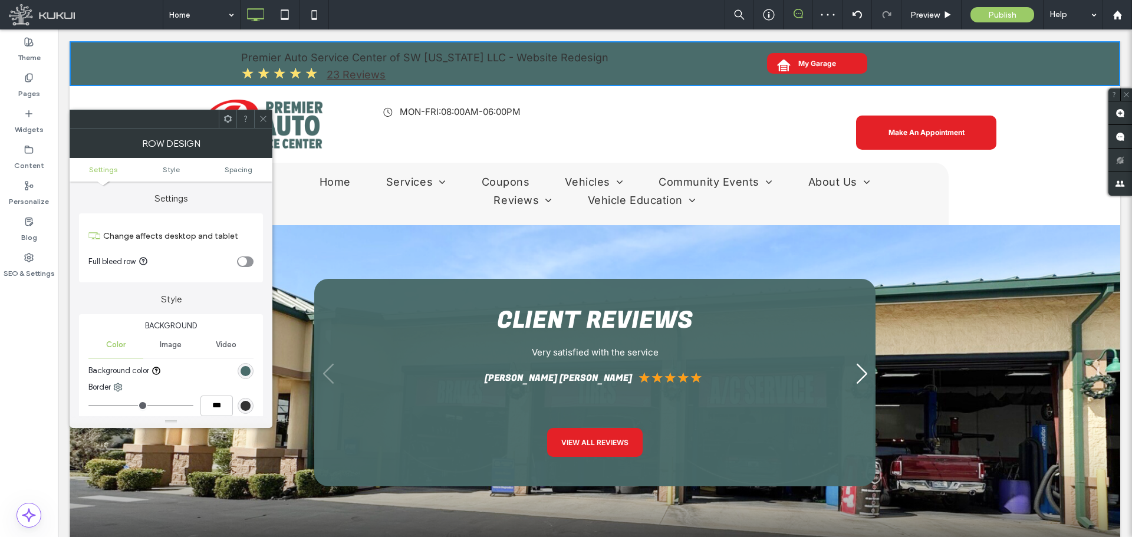
click at [262, 118] on icon at bounding box center [263, 118] width 9 height 9
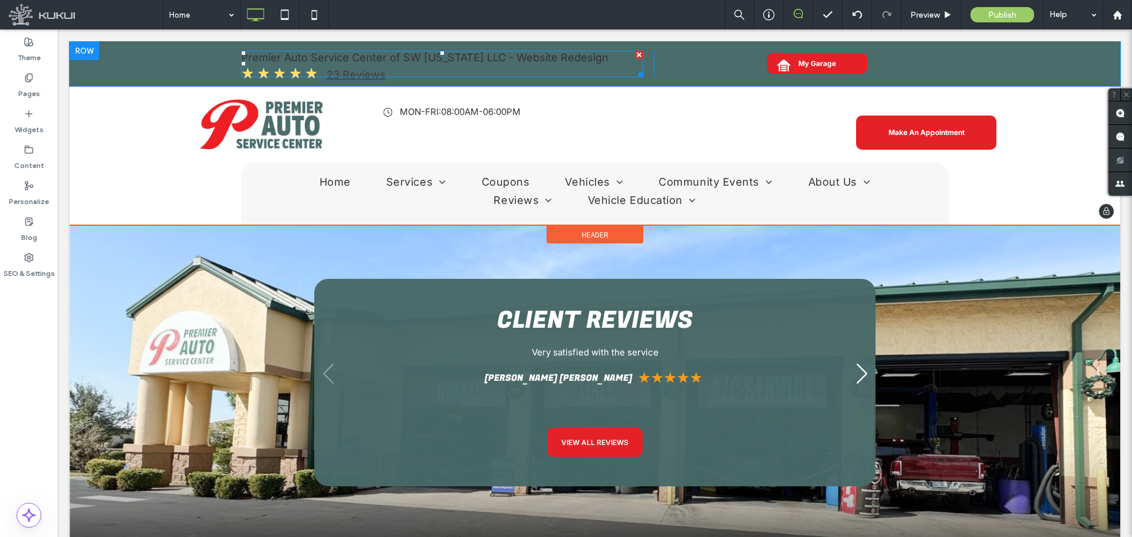
click at [366, 58] on span at bounding box center [442, 64] width 402 height 27
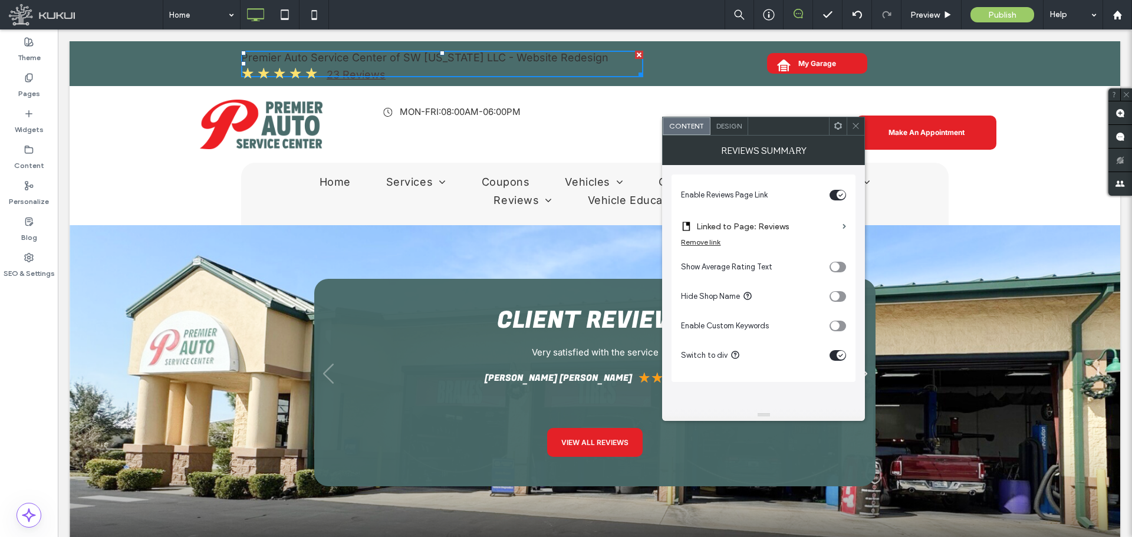
click at [841, 298] on div "toggle" at bounding box center [838, 296] width 17 height 11
click at [698, 240] on div "Remove link" at bounding box center [701, 242] width 40 height 9
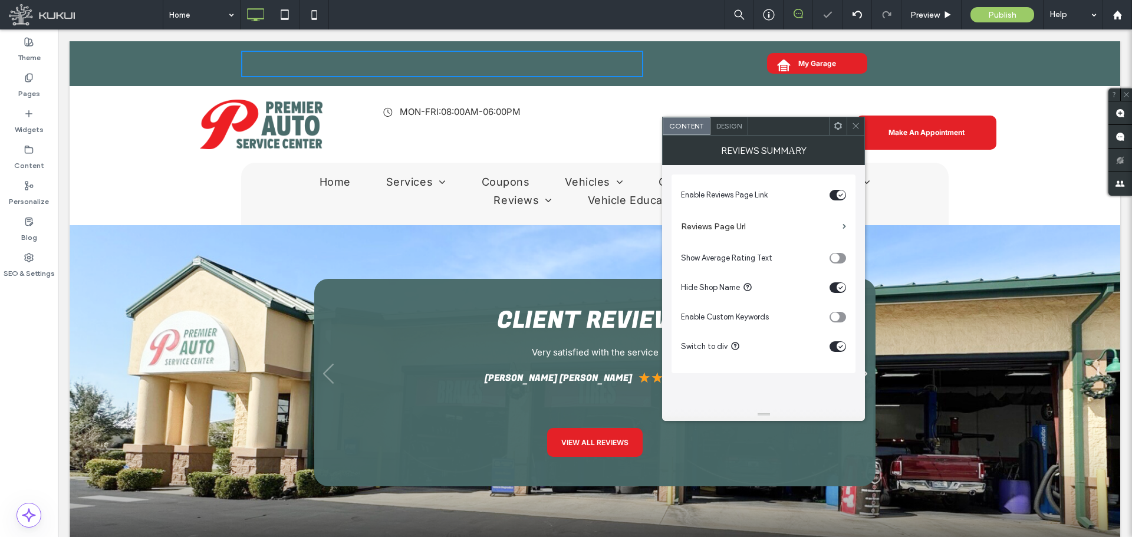
drag, startPoint x: 834, startPoint y: 226, endPoint x: 800, endPoint y: 231, distance: 34.5
click at [834, 226] on label "Reviews Page Url" at bounding box center [759, 227] width 157 height 22
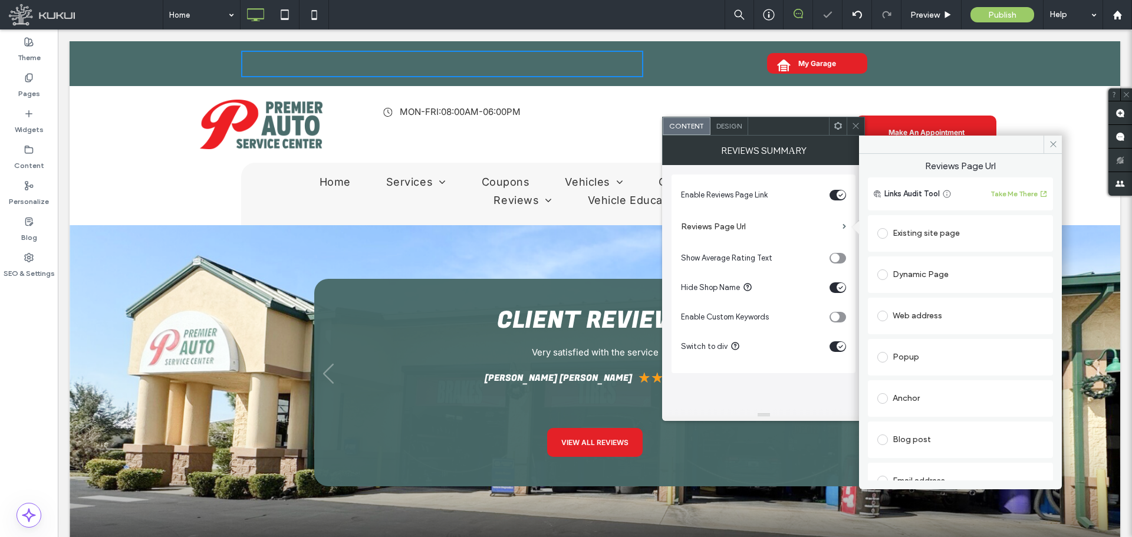
click at [922, 235] on div "Existing site page" at bounding box center [960, 233] width 166 height 19
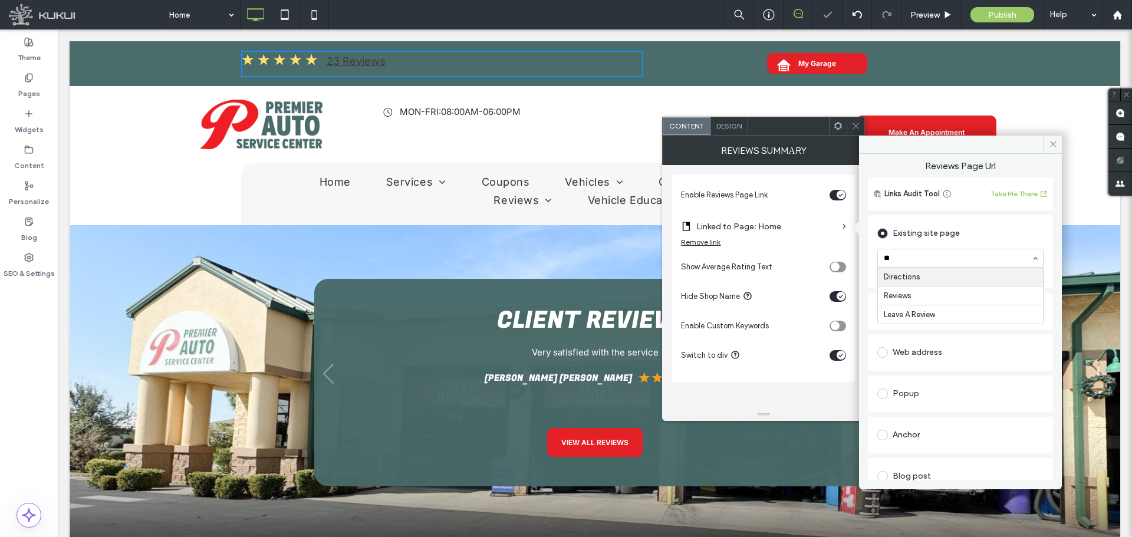
type input "***"
drag, startPoint x: 1053, startPoint y: 147, endPoint x: 831, endPoint y: 125, distance: 222.3
click at [1053, 147] on icon at bounding box center [1053, 144] width 9 height 9
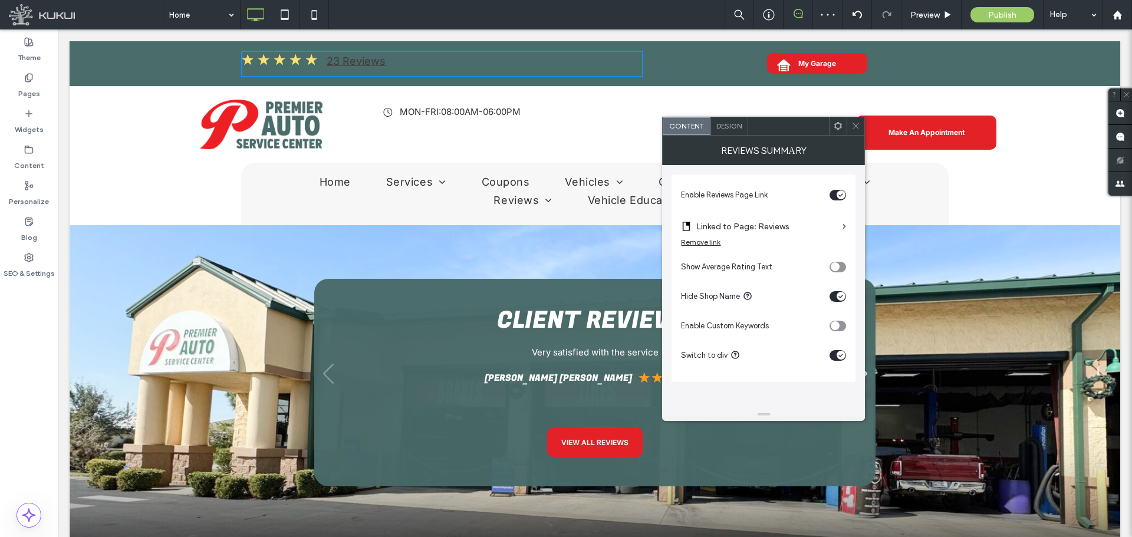
click at [724, 130] on span "Design" at bounding box center [728, 125] width 25 height 9
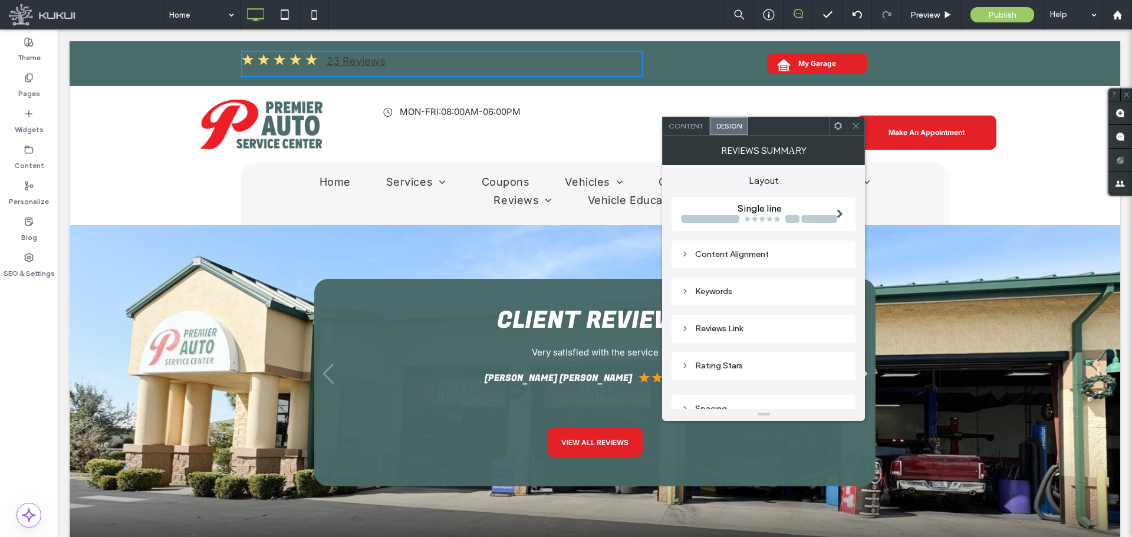
click at [747, 252] on div "Content Alignment" at bounding box center [763, 254] width 165 height 10
click at [764, 287] on div "Keywords" at bounding box center [763, 292] width 165 height 10
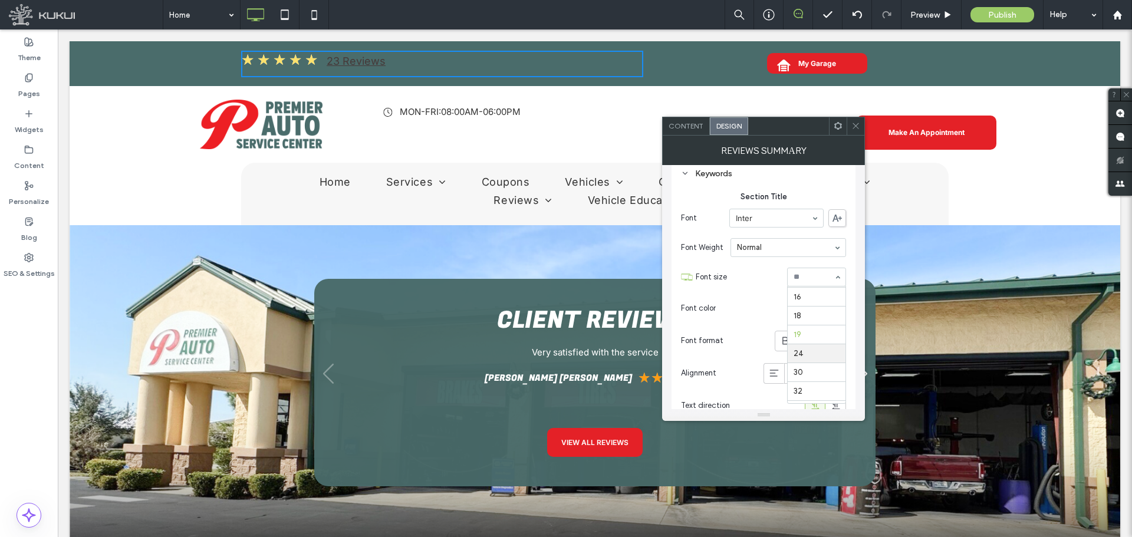
scroll to position [111, 0]
click at [802, 275] on input at bounding box center [814, 277] width 40 height 8
type input "**"
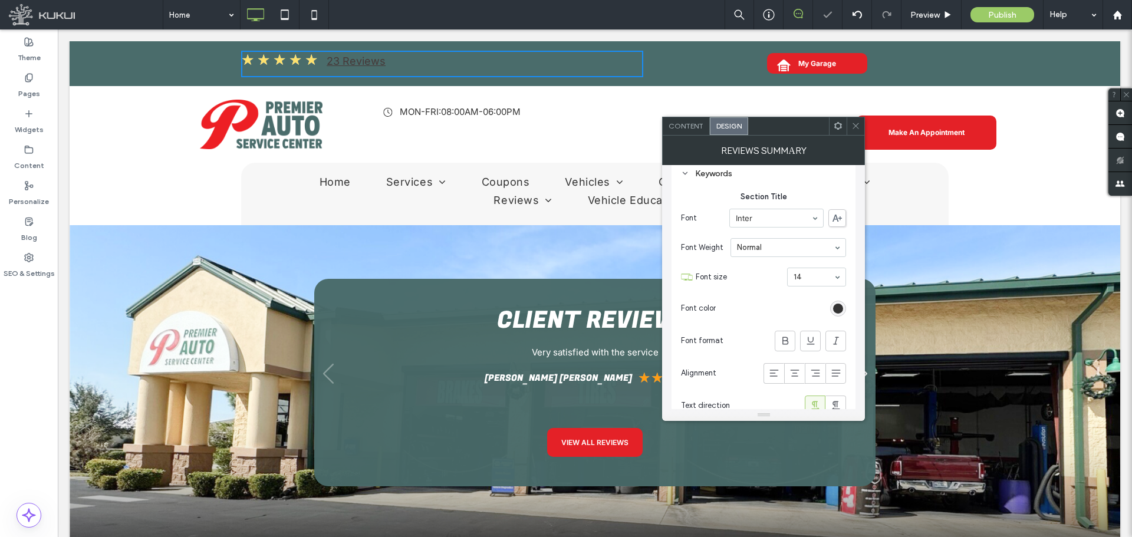
click at [839, 307] on div "rgb(51, 51, 51)" at bounding box center [838, 309] width 10 height 10
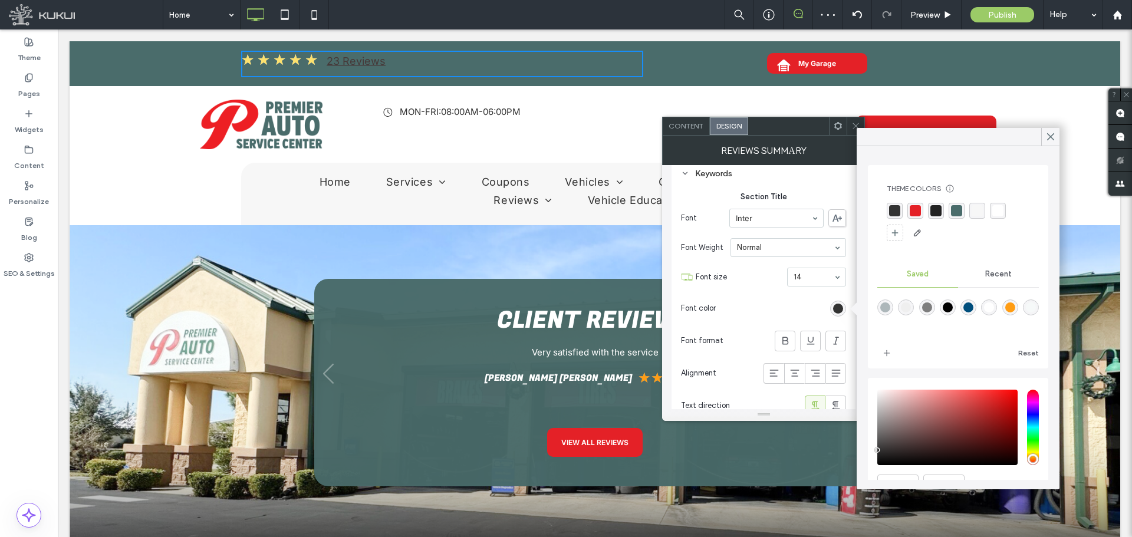
click at [1001, 210] on div "rgba(255,255,255,1)" at bounding box center [997, 210] width 11 height 11
click at [1058, 137] on div at bounding box center [1050, 137] width 18 height 18
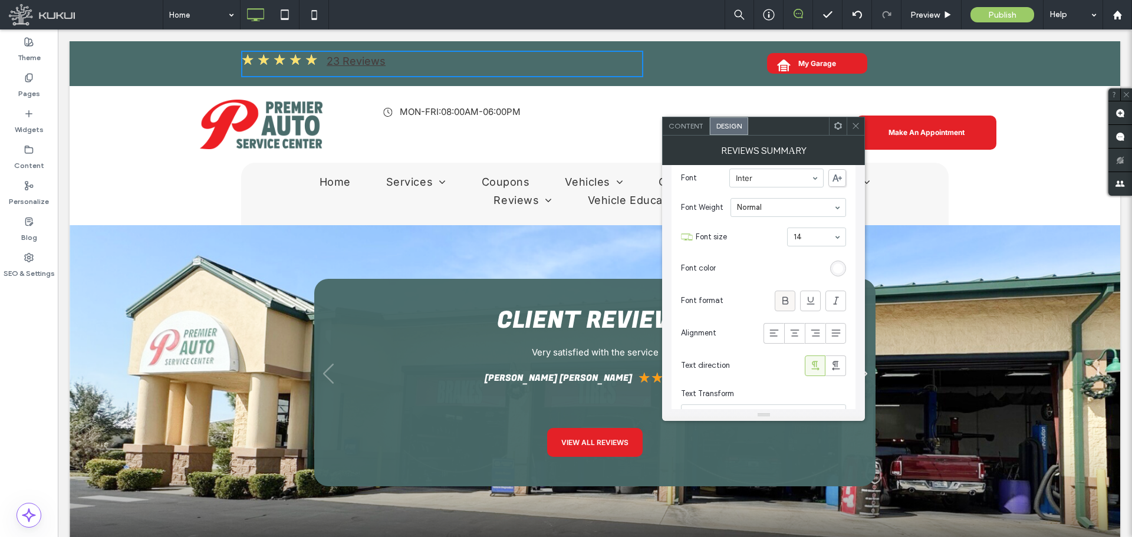
scroll to position [177, 0]
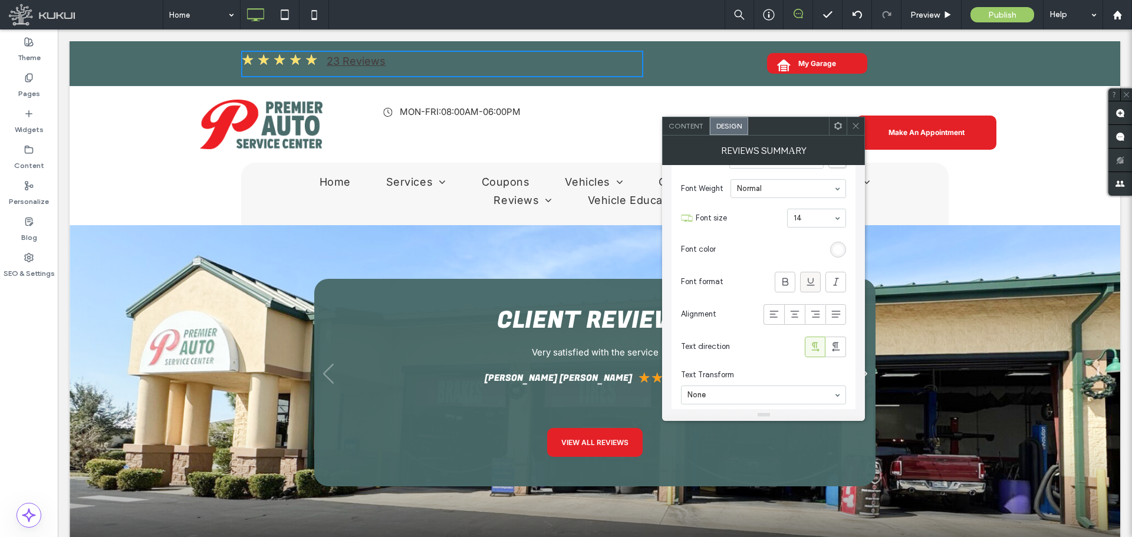
click at [810, 284] on icon at bounding box center [811, 282] width 12 height 12
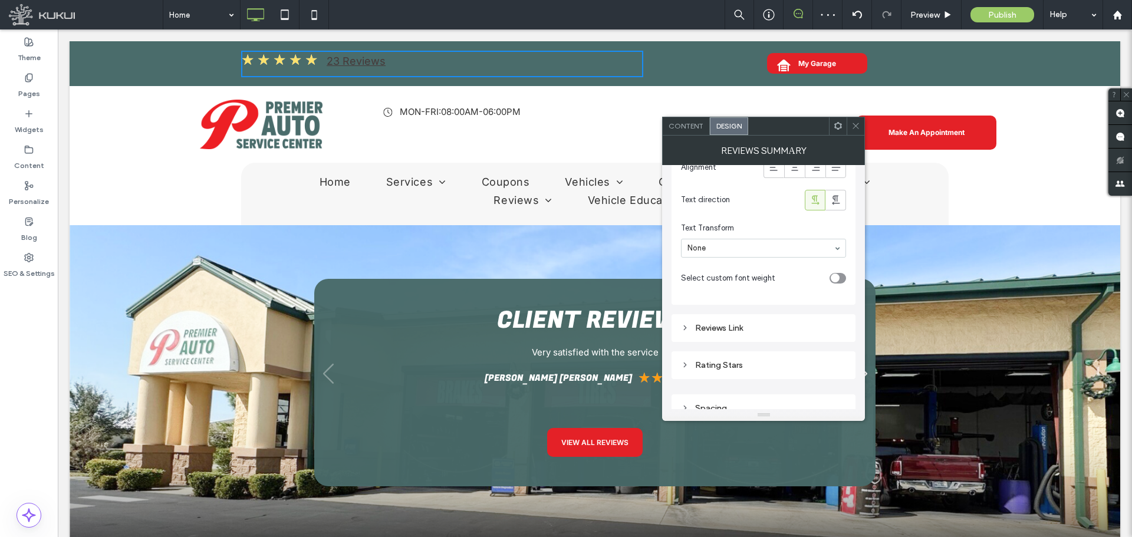
scroll to position [337, 0]
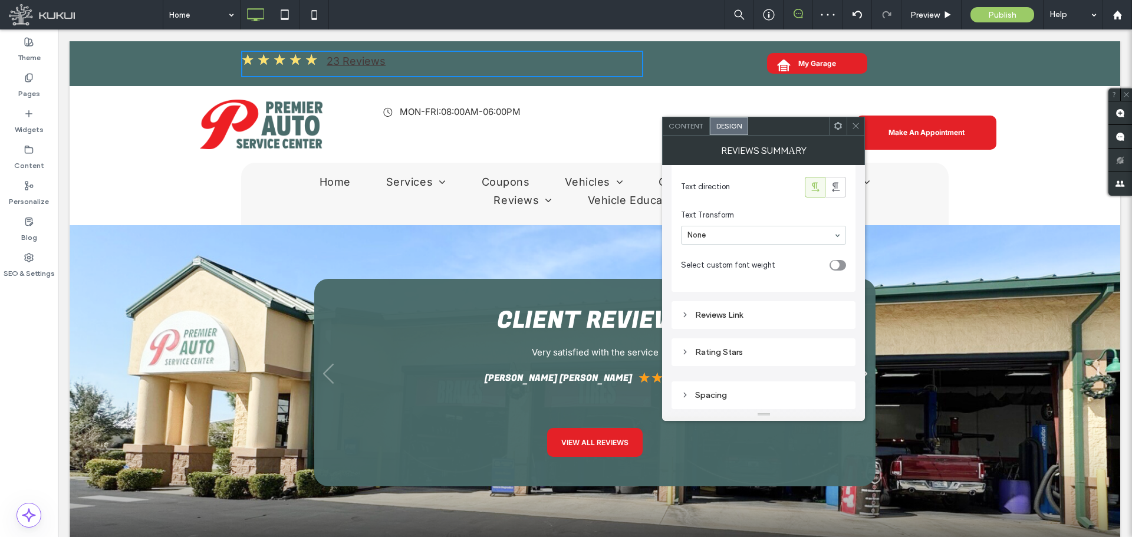
click at [762, 309] on div "Reviews Link" at bounding box center [763, 315] width 165 height 16
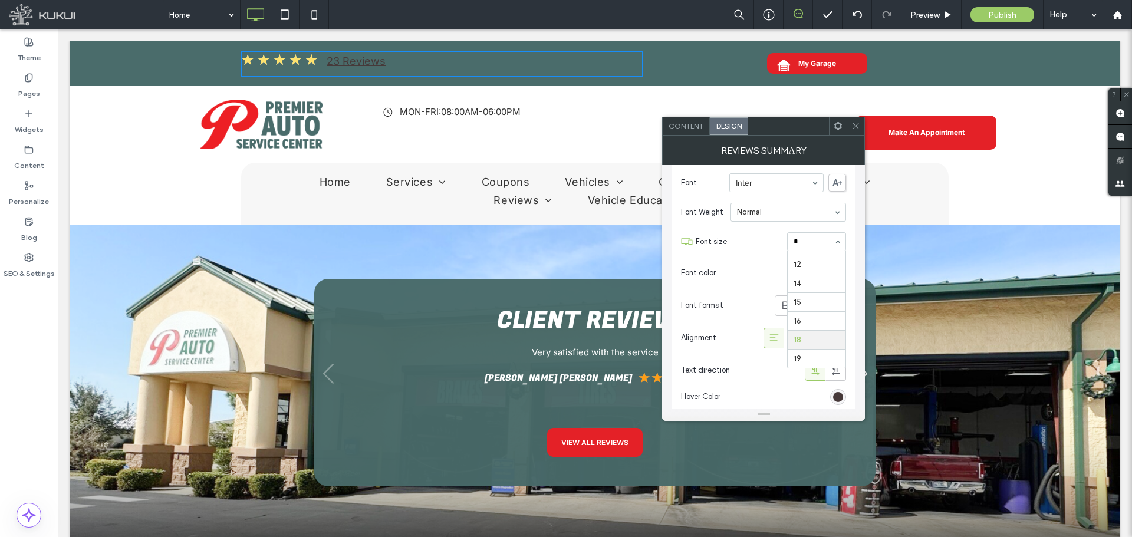
scroll to position [34, 0]
type input "**"
click at [840, 273] on div "rgb(70, 57, 57)" at bounding box center [838, 273] width 10 height 10
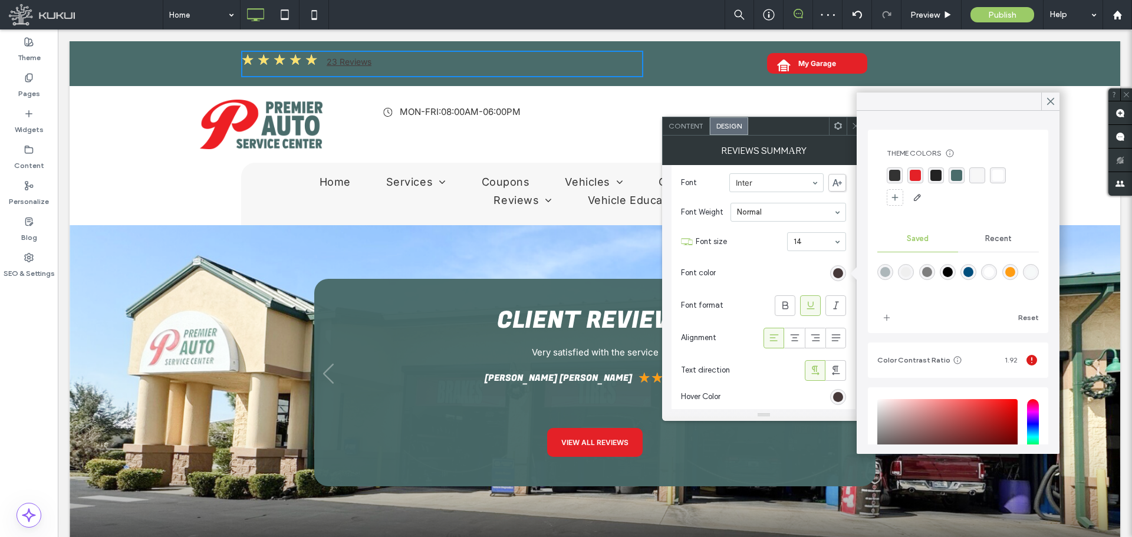
click at [998, 175] on div "rgba(255,255,255,1)" at bounding box center [997, 175] width 11 height 11
click at [1059, 105] on div at bounding box center [1050, 102] width 18 height 18
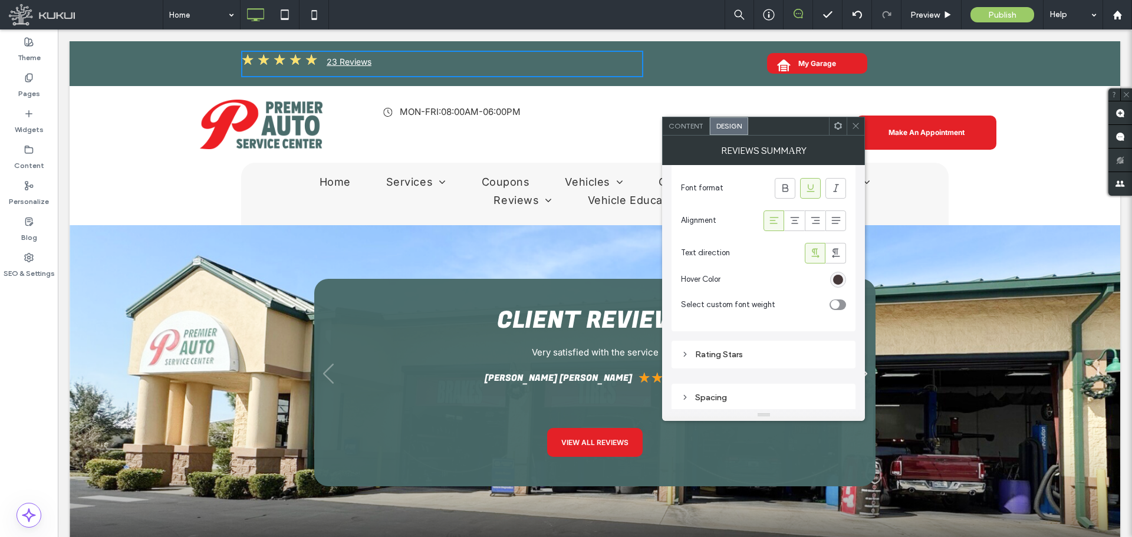
scroll to position [632, 0]
click at [836, 279] on div "rgb(70, 57, 57)" at bounding box center [838, 279] width 10 height 10
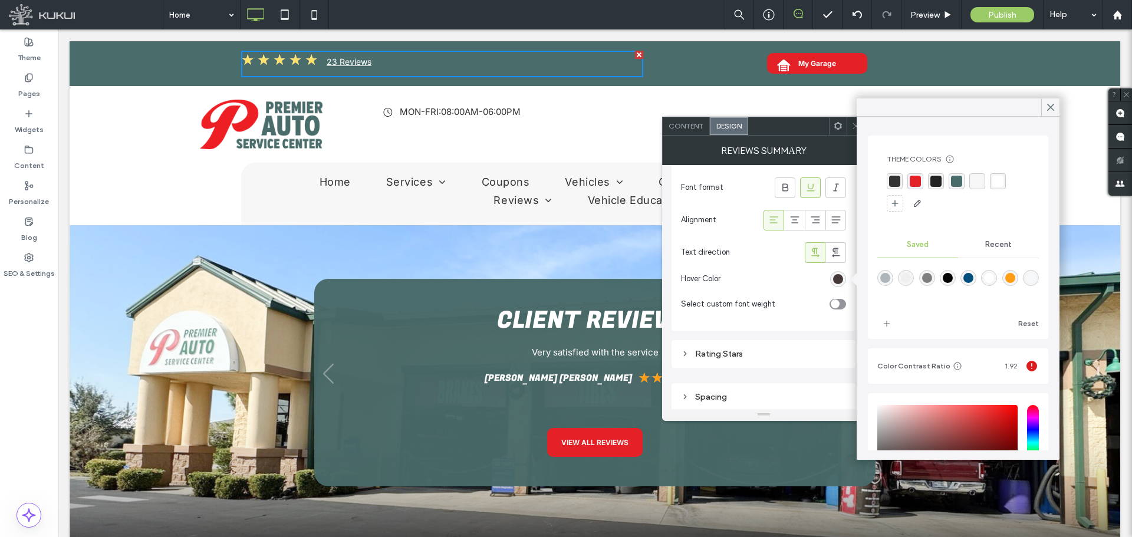
click at [1015, 280] on div "rgba(255,157,20,1)" at bounding box center [1010, 278] width 10 height 10
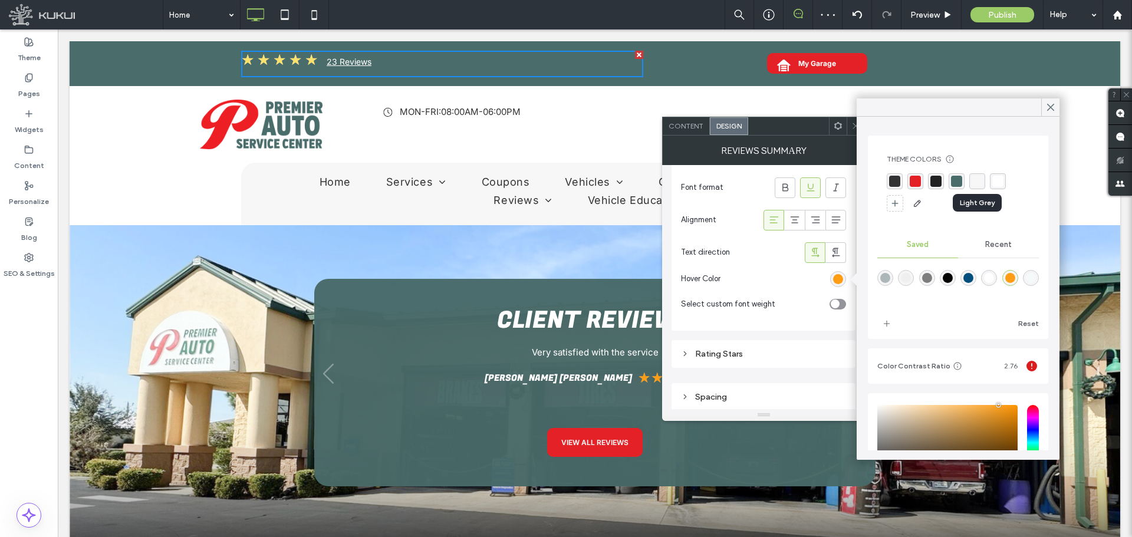
click at [979, 182] on div "rgba(247, 247, 247, 1)" at bounding box center [977, 181] width 11 height 11
click at [887, 279] on div "rgba(173,183,186,1)" at bounding box center [885, 279] width 10 height 10
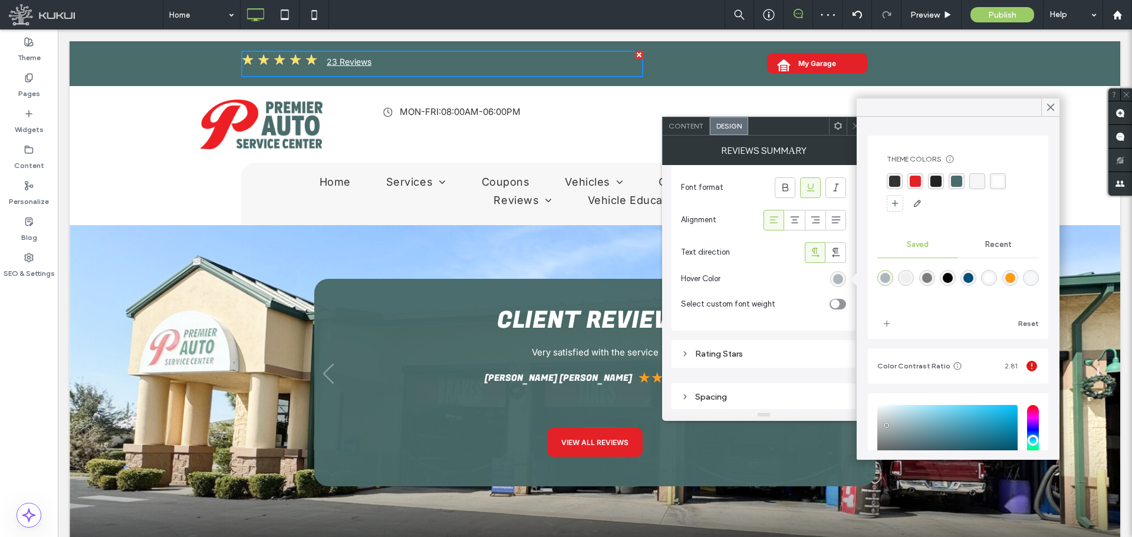
drag, startPoint x: 893, startPoint y: 180, endPoint x: 858, endPoint y: 176, distance: 35.7
click at [894, 180] on div "rgba(51, 51, 51, 1)" at bounding box center [894, 181] width 11 height 11
click at [921, 180] on div "rgba(228, 33, 39, 1)" at bounding box center [916, 181] width 11 height 11
click at [886, 277] on div "rgba(173,183,186,1)" at bounding box center [885, 279] width 10 height 10
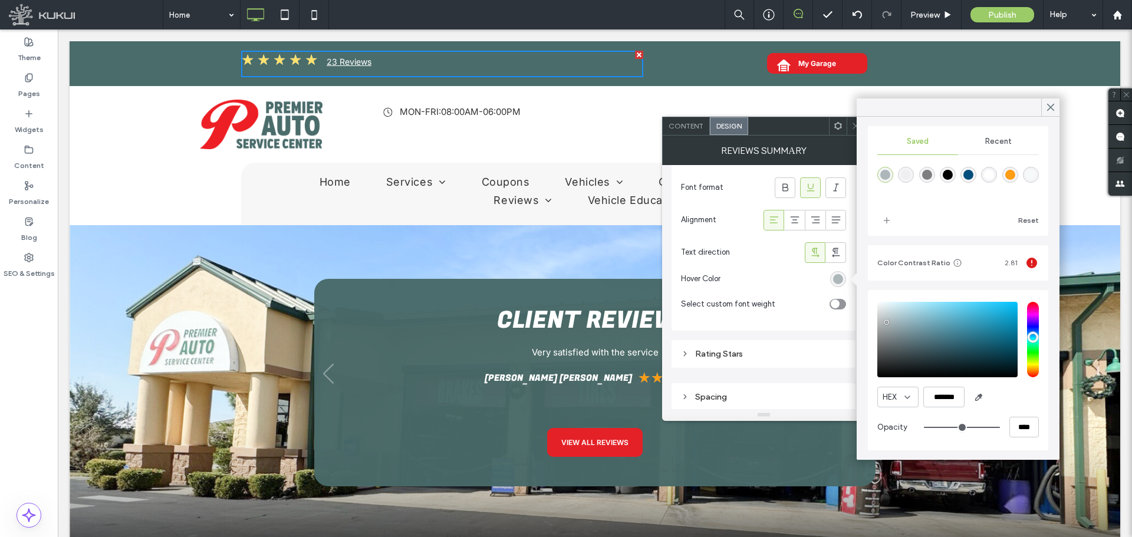
scroll to position [105, 0]
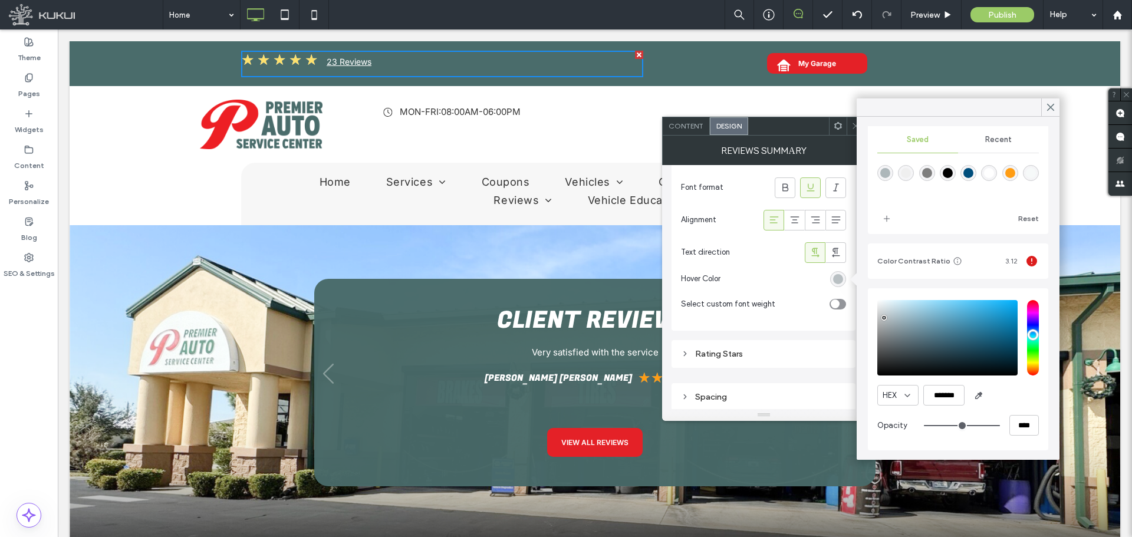
type input "*******"
click at [885, 317] on div "pointer" at bounding box center [884, 317] width 4 height 4
click at [1050, 114] on span at bounding box center [1050, 107] width 11 height 18
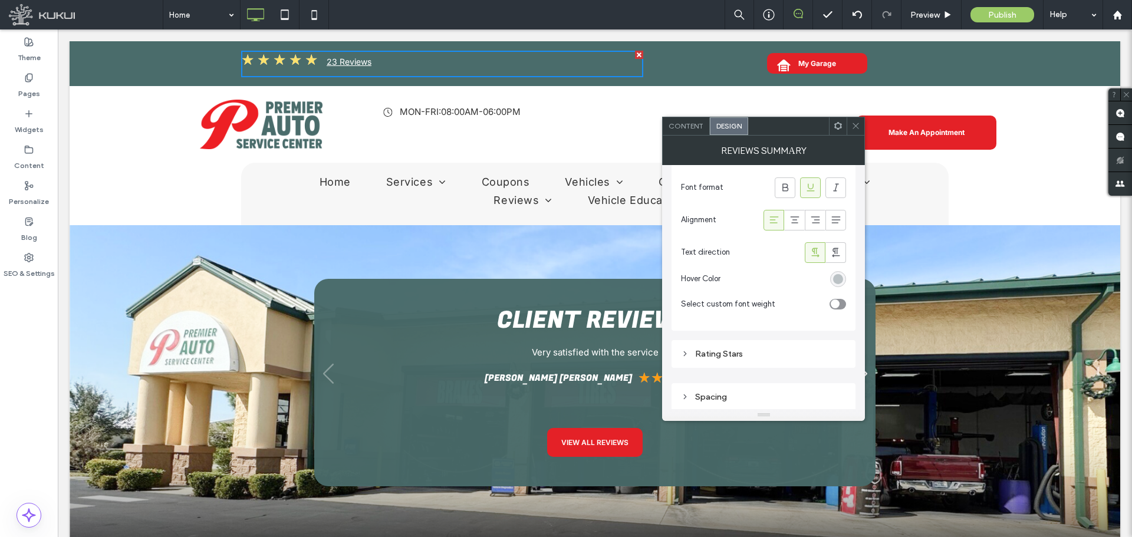
scroll to position [633, 0]
click at [736, 354] on div "Rating Stars" at bounding box center [763, 352] width 165 height 10
click at [841, 373] on div "rgb(253, 225, 109)" at bounding box center [838, 371] width 10 height 10
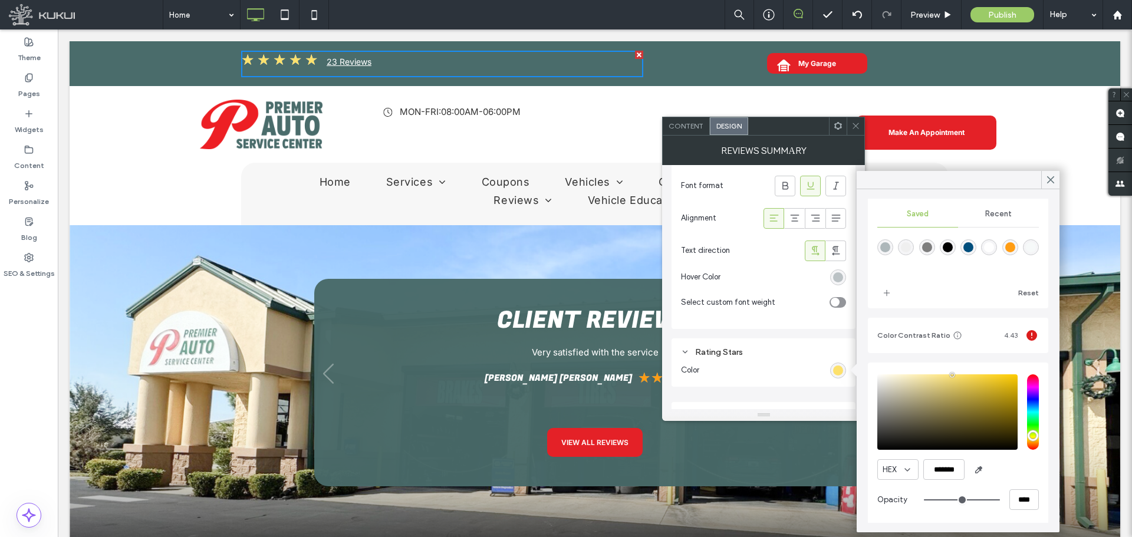
scroll to position [105, 0]
click at [978, 465] on icon "button" at bounding box center [978, 467] width 9 height 9
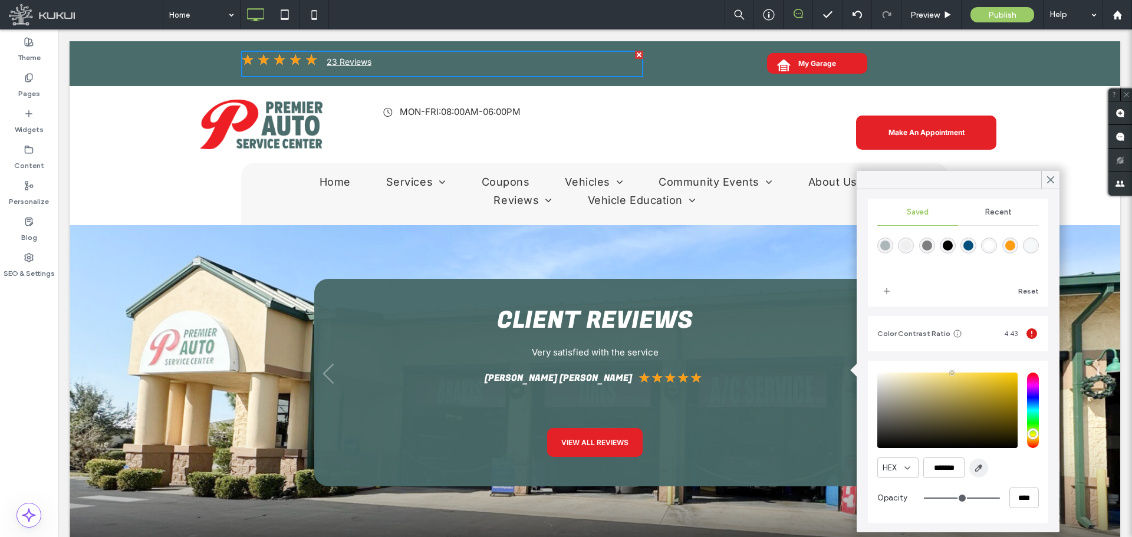
type input "*******"
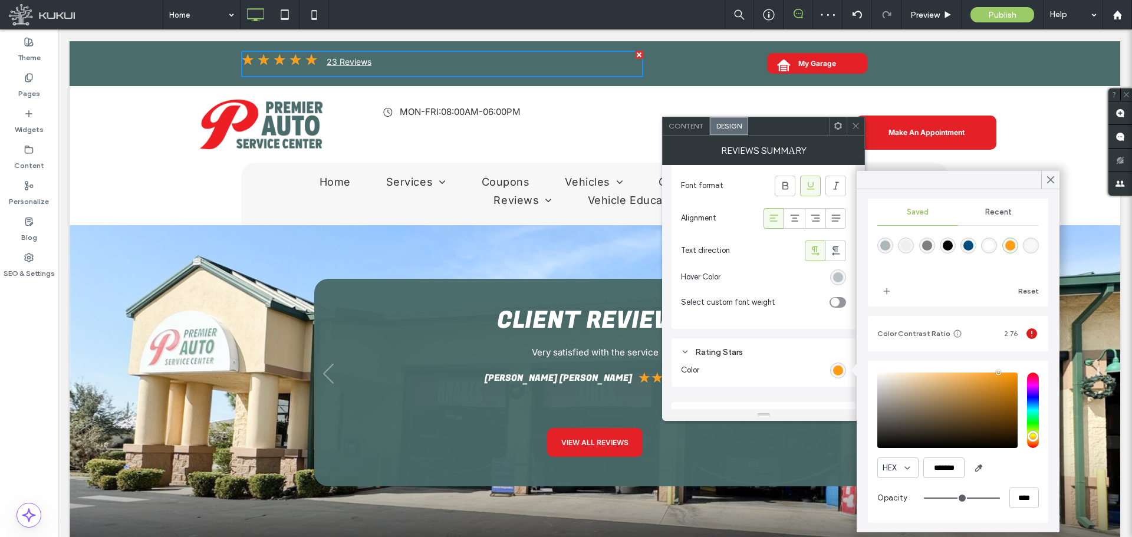
click at [856, 127] on icon at bounding box center [855, 125] width 9 height 9
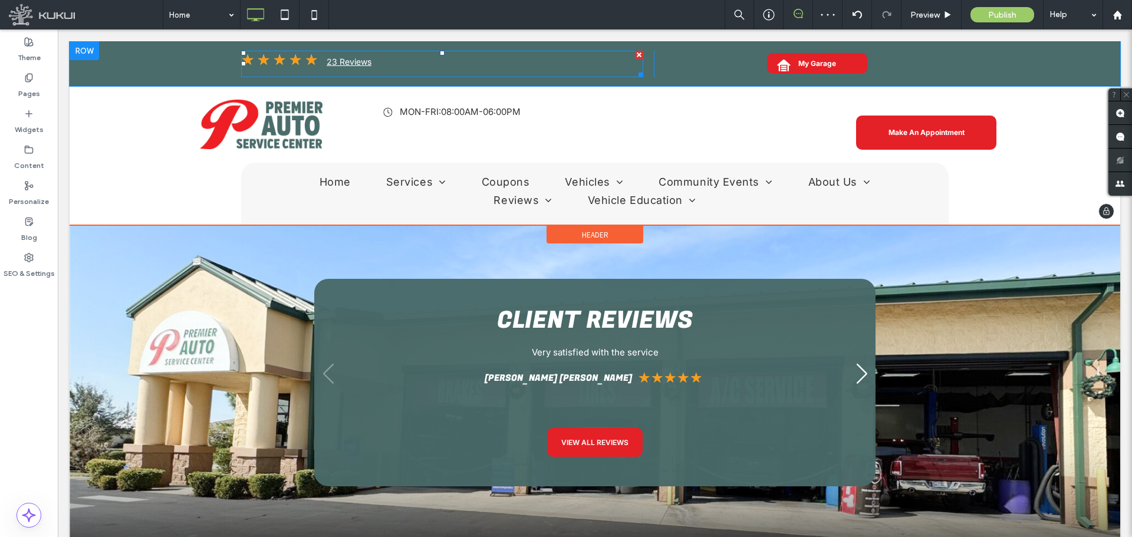
click at [316, 60] on span at bounding box center [442, 64] width 402 height 27
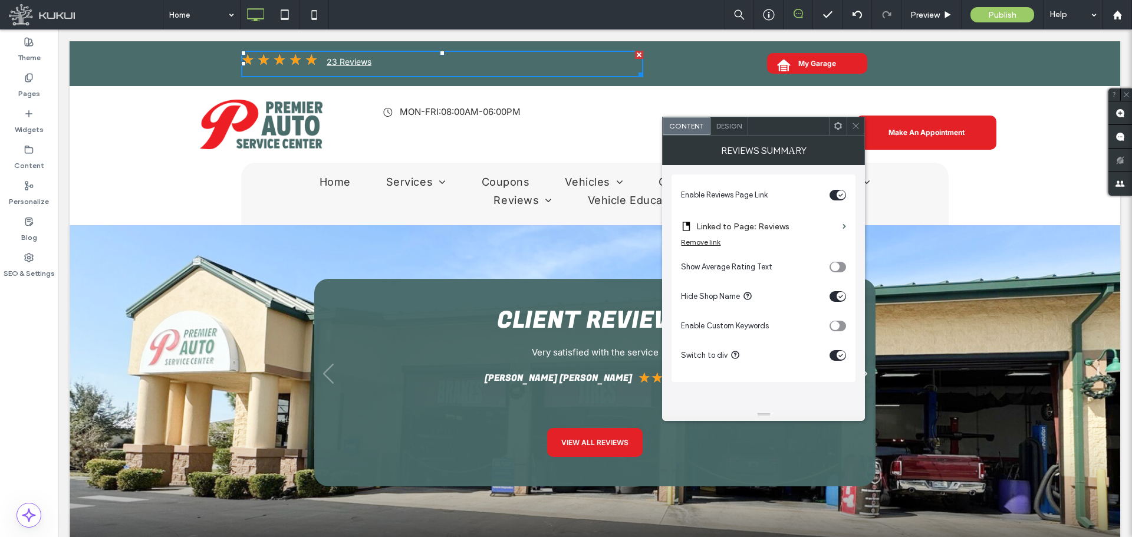
click at [728, 128] on span "Design" at bounding box center [728, 125] width 25 height 9
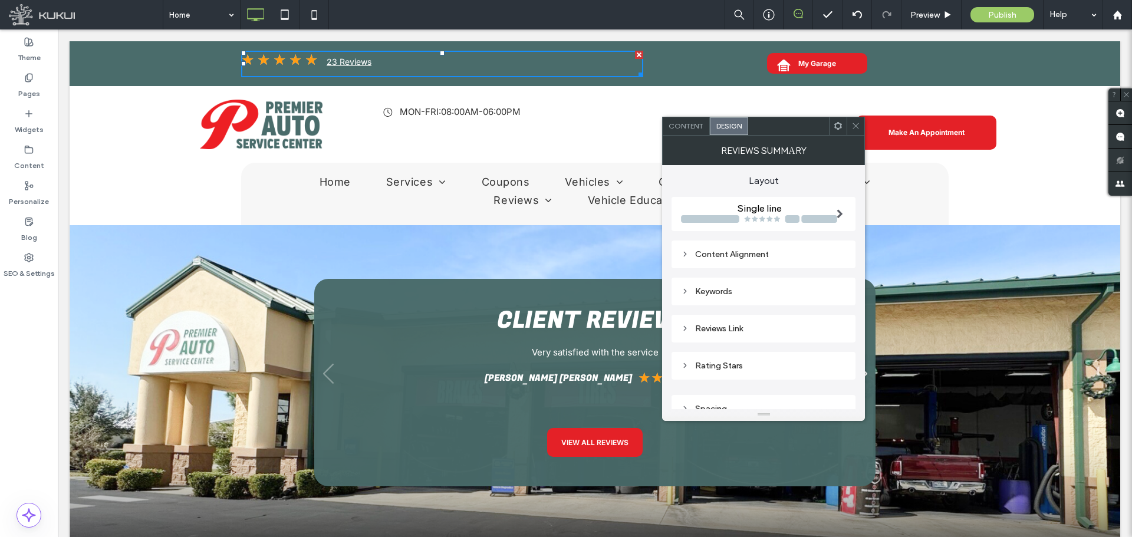
scroll to position [14, 0]
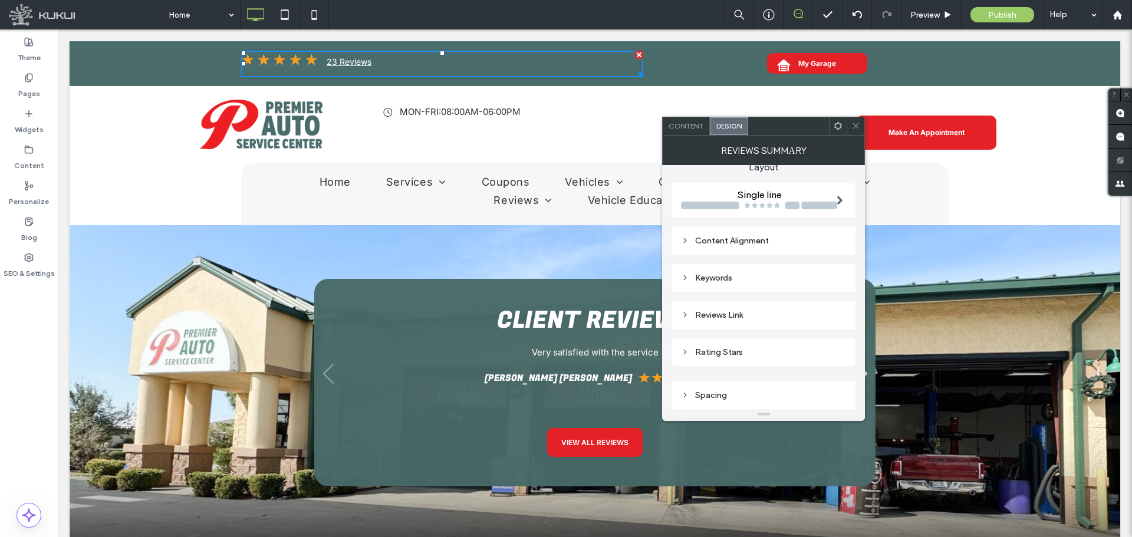
click at [728, 275] on div "Keywords" at bounding box center [763, 278] width 165 height 10
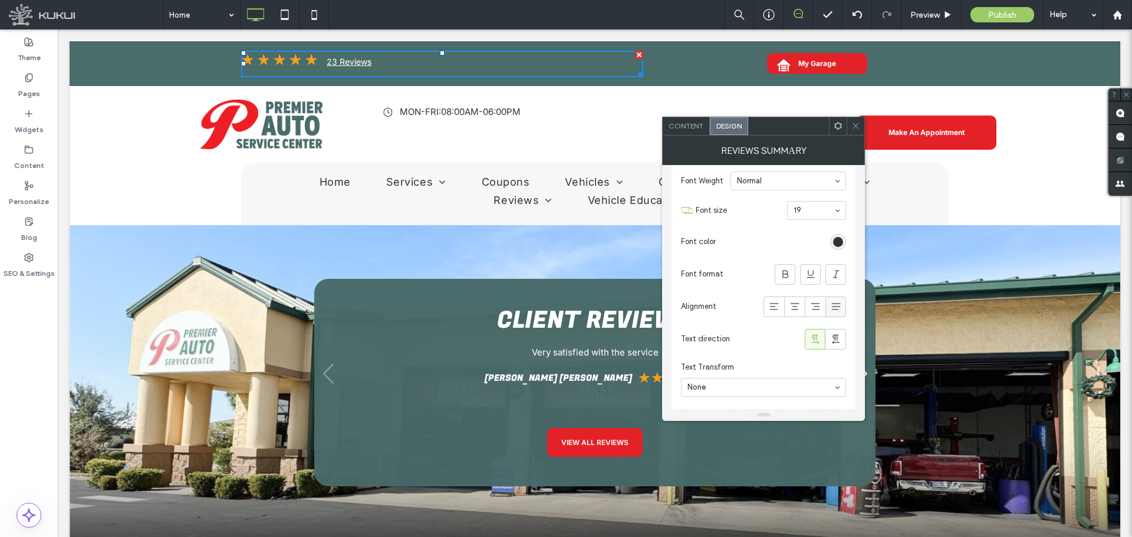
scroll to position [190, 0]
click at [837, 303] on icon at bounding box center [836, 301] width 12 height 12
click at [824, 301] on div at bounding box center [814, 300] width 19 height 19
click at [814, 301] on icon at bounding box center [816, 301] width 12 height 12
click at [795, 304] on use at bounding box center [795, 300] width 9 height 7
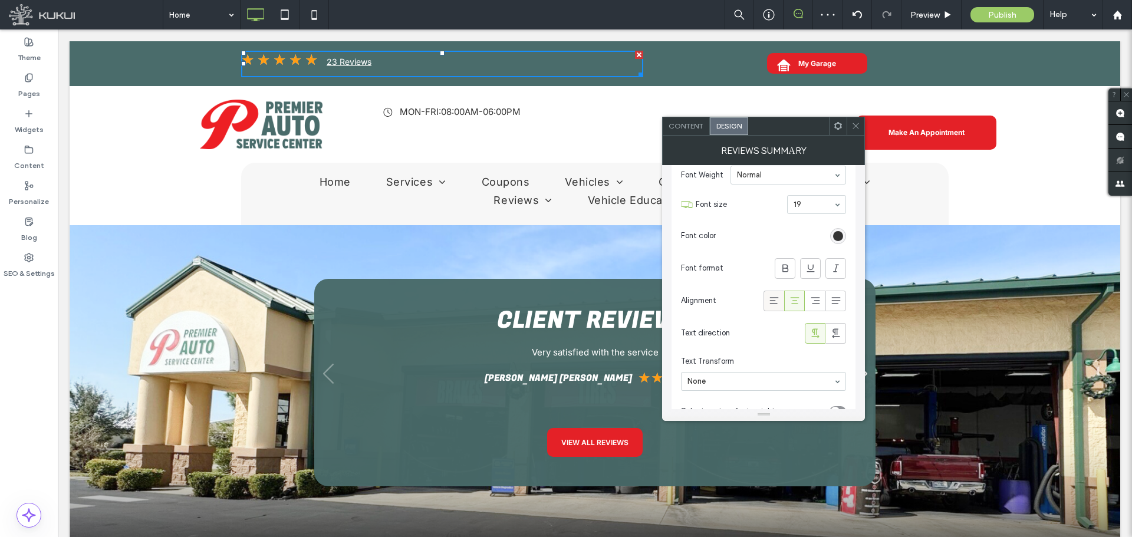
click at [780, 300] on icon at bounding box center [774, 301] width 12 height 12
click at [816, 301] on icon at bounding box center [816, 301] width 12 height 12
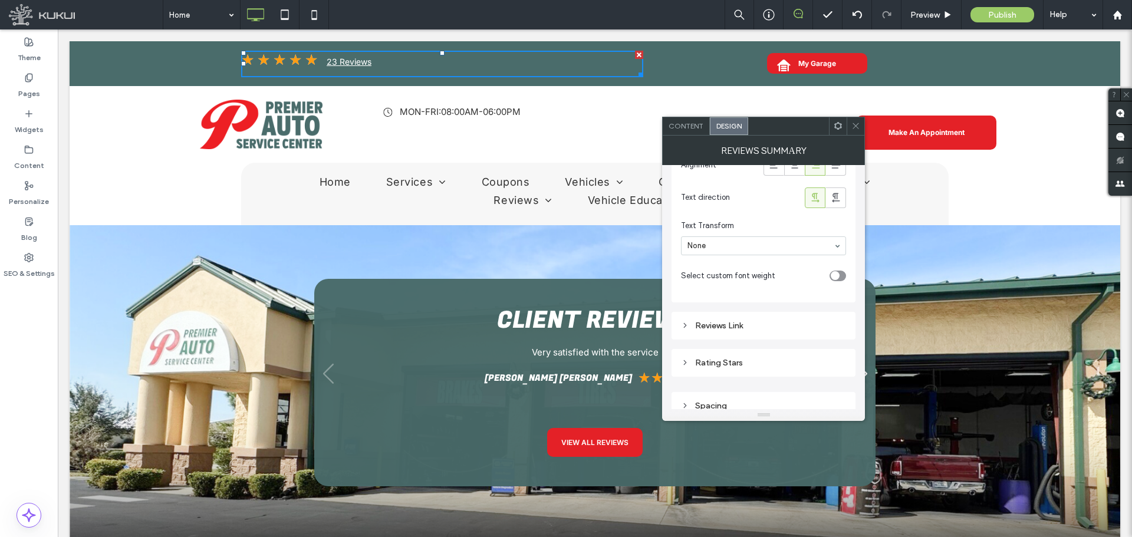
scroll to position [337, 0]
click at [784, 316] on div "Reviews Link" at bounding box center [763, 315] width 165 height 10
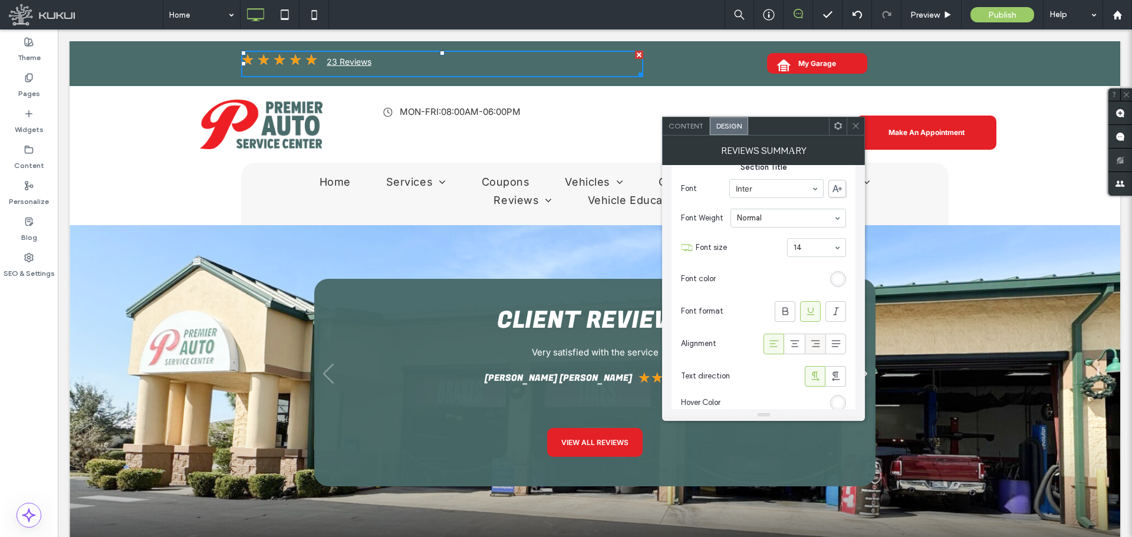
scroll to position [514, 0]
click at [818, 337] on icon at bounding box center [816, 338] width 12 height 12
click at [793, 339] on icon at bounding box center [795, 338] width 12 height 12
click at [766, 334] on div at bounding box center [773, 337] width 19 height 19
click at [811, 337] on icon at bounding box center [816, 338] width 12 height 12
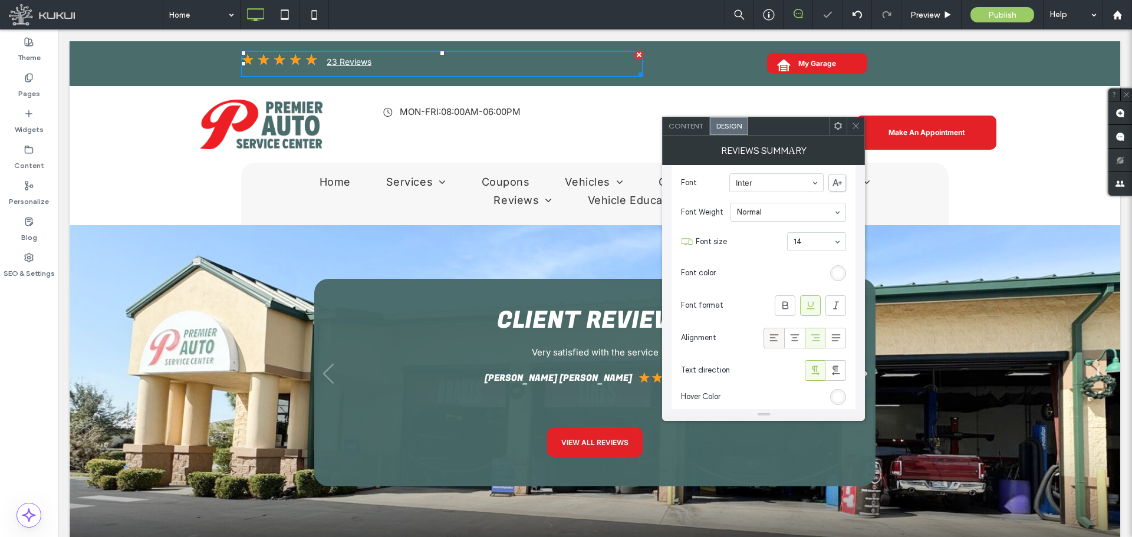
click at [772, 336] on icon at bounding box center [774, 338] width 12 height 12
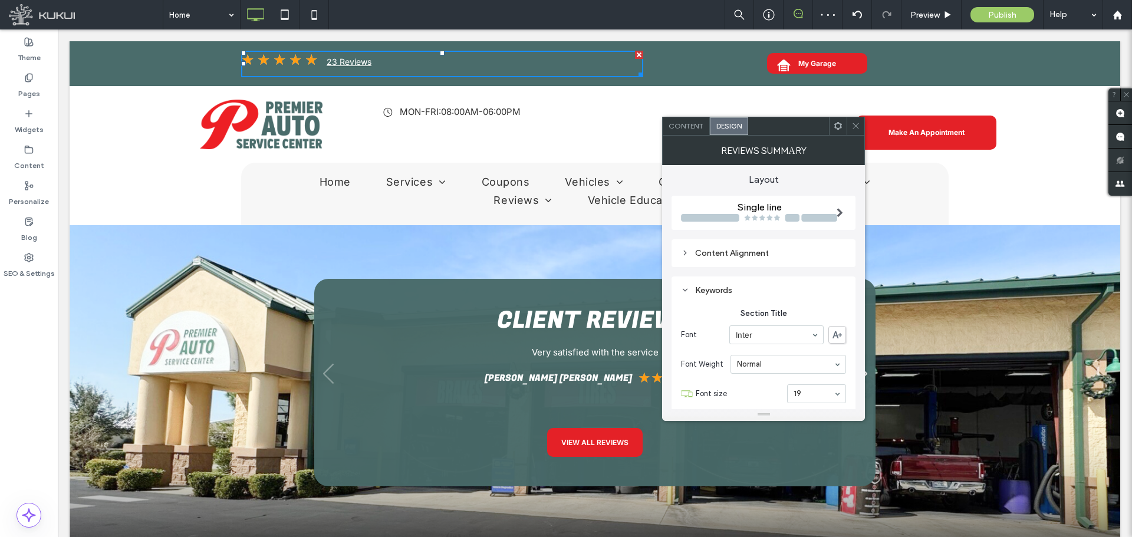
scroll to position [0, 0]
click at [758, 249] on div "Content Alignment" at bounding box center [763, 254] width 165 height 10
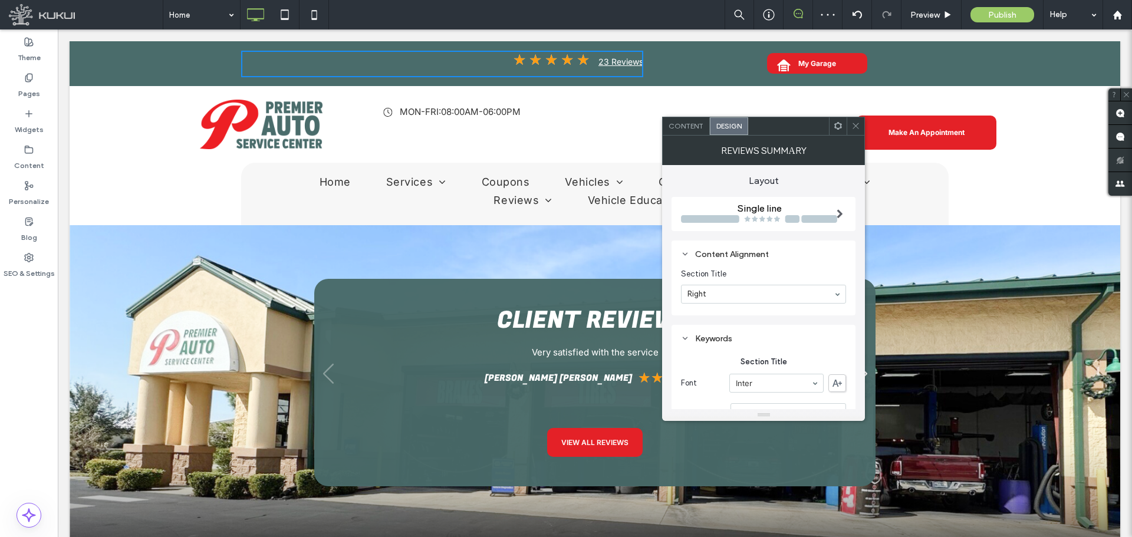
click at [734, 300] on div at bounding box center [764, 294] width 164 height 18
click at [855, 129] on icon at bounding box center [855, 125] width 9 height 9
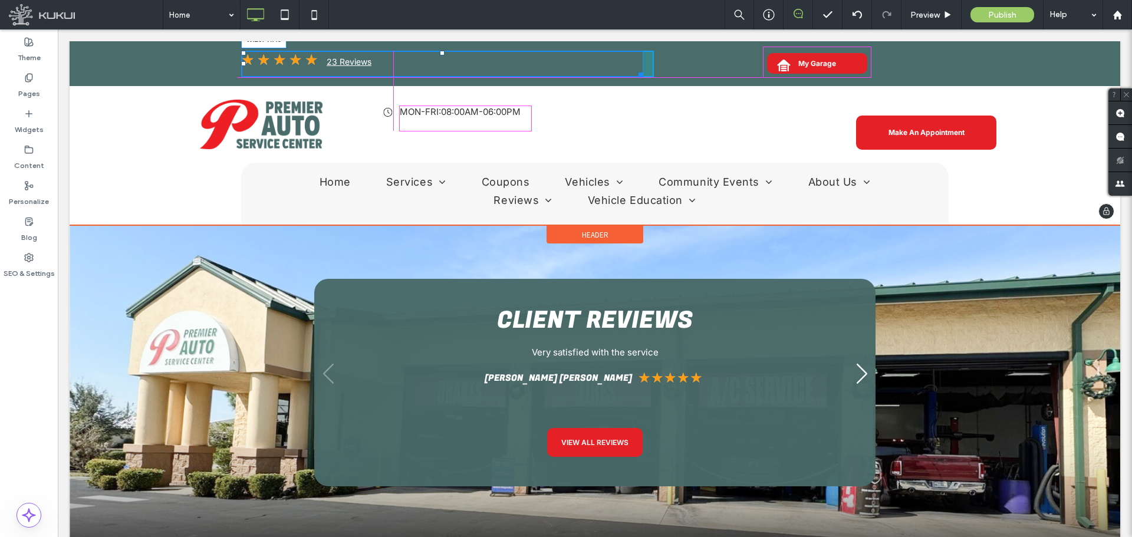
drag, startPoint x: 633, startPoint y: 73, endPoint x: 449, endPoint y: 100, distance: 186.6
click at [634, 71] on div at bounding box center [638, 72] width 9 height 9
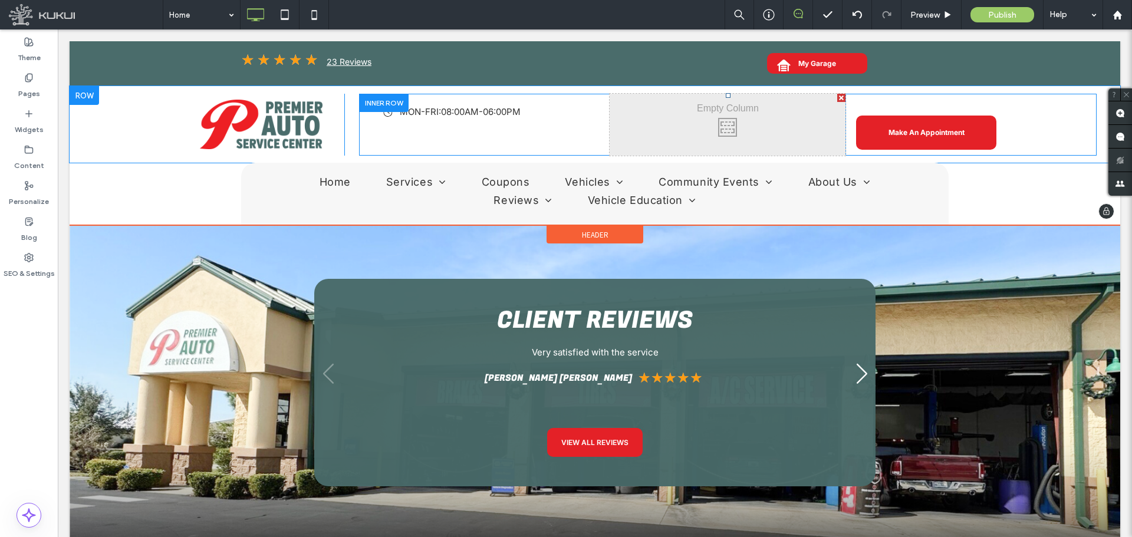
click at [736, 122] on div "Click To Paste" at bounding box center [728, 125] width 236 height 62
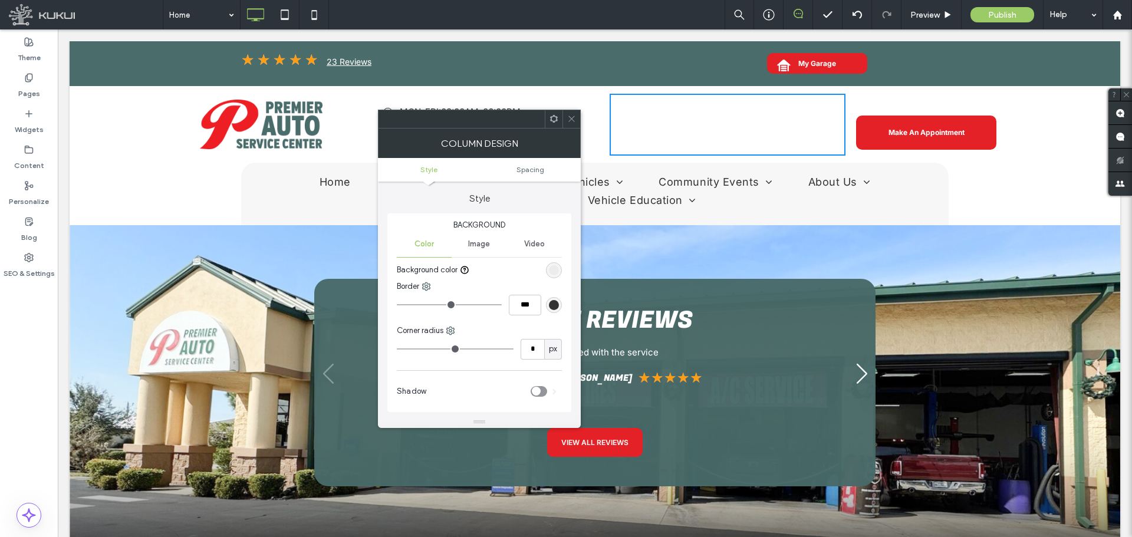
click at [554, 116] on use at bounding box center [554, 119] width 8 height 8
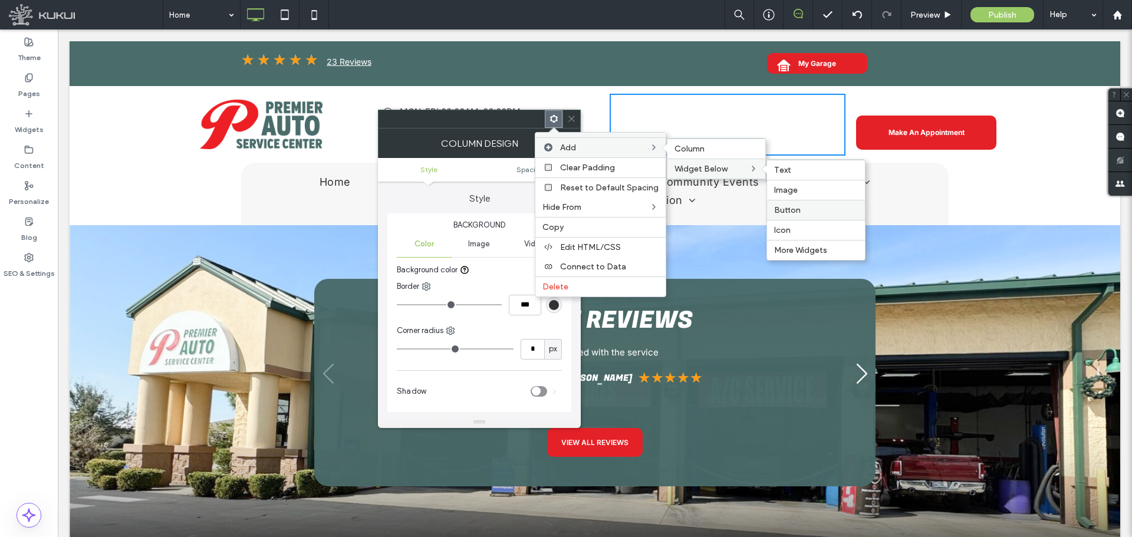
click at [817, 211] on label "Button" at bounding box center [816, 210] width 84 height 10
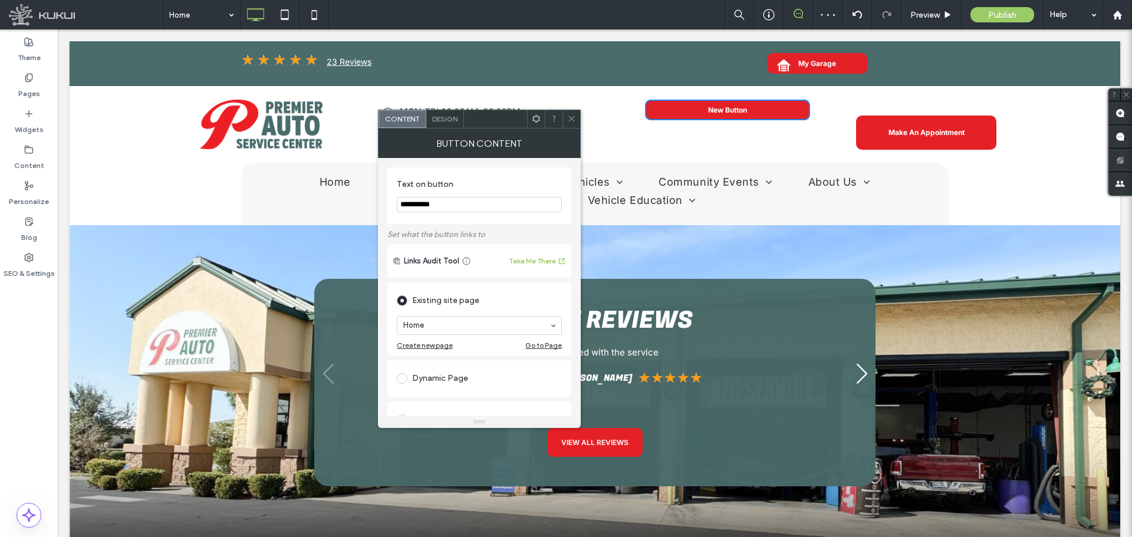
click at [538, 121] on icon at bounding box center [536, 118] width 9 height 9
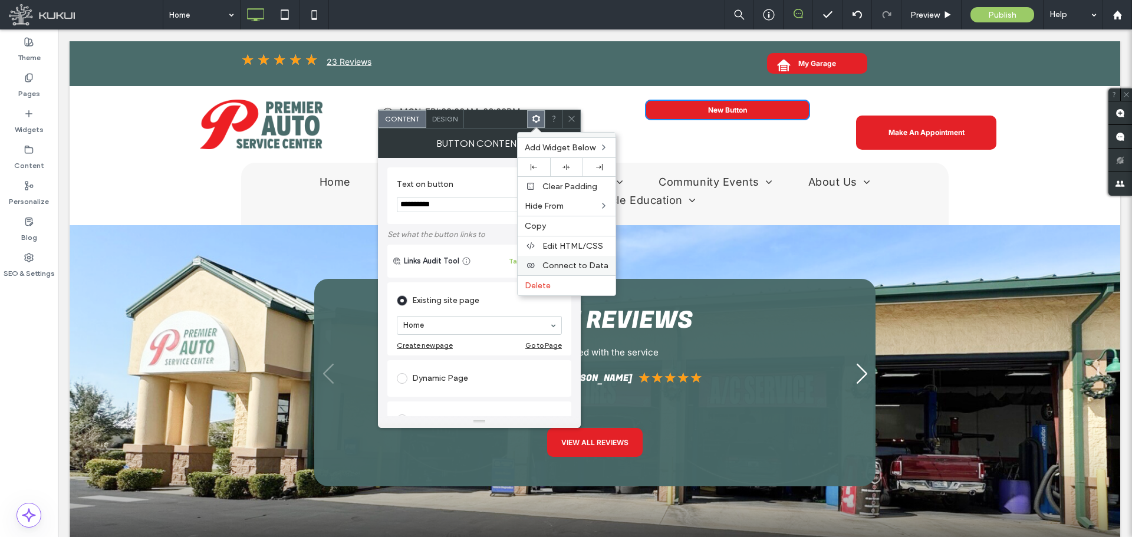
click at [571, 265] on span "Connect to Data" at bounding box center [575, 266] width 66 height 10
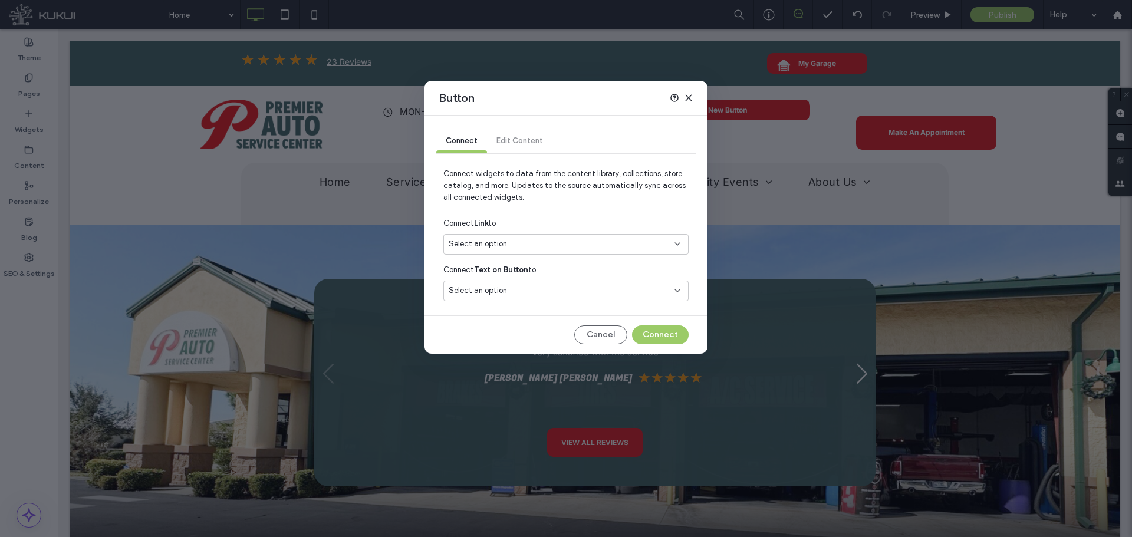
click at [476, 234] on div "Select an option" at bounding box center [565, 244] width 245 height 21
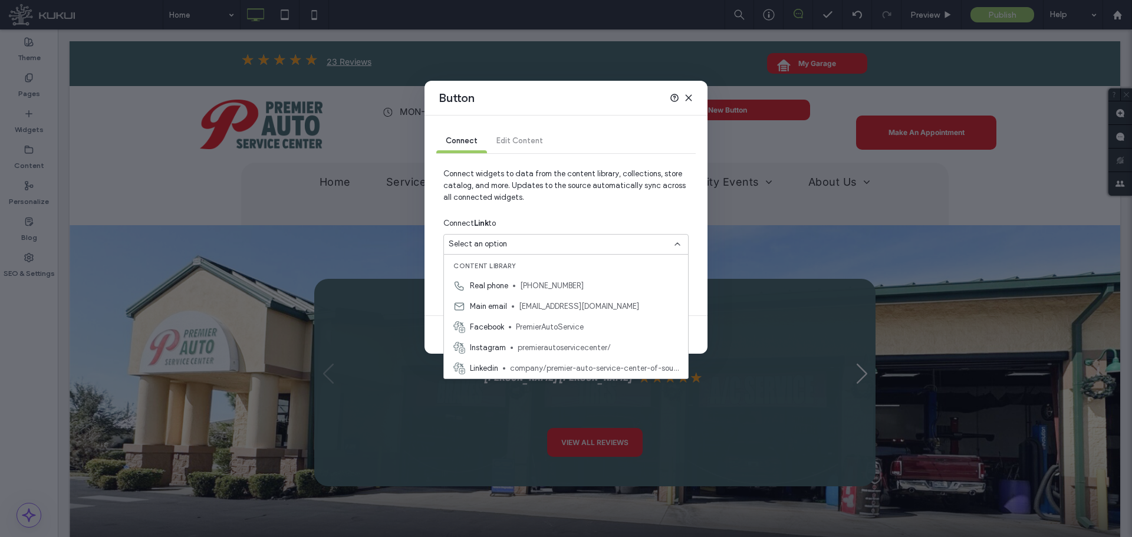
drag, startPoint x: 488, startPoint y: 278, endPoint x: 488, endPoint y: 272, distance: 6.5
click at [488, 279] on div "Real phone [PHONE_NUMBER]" at bounding box center [566, 285] width 244 height 21
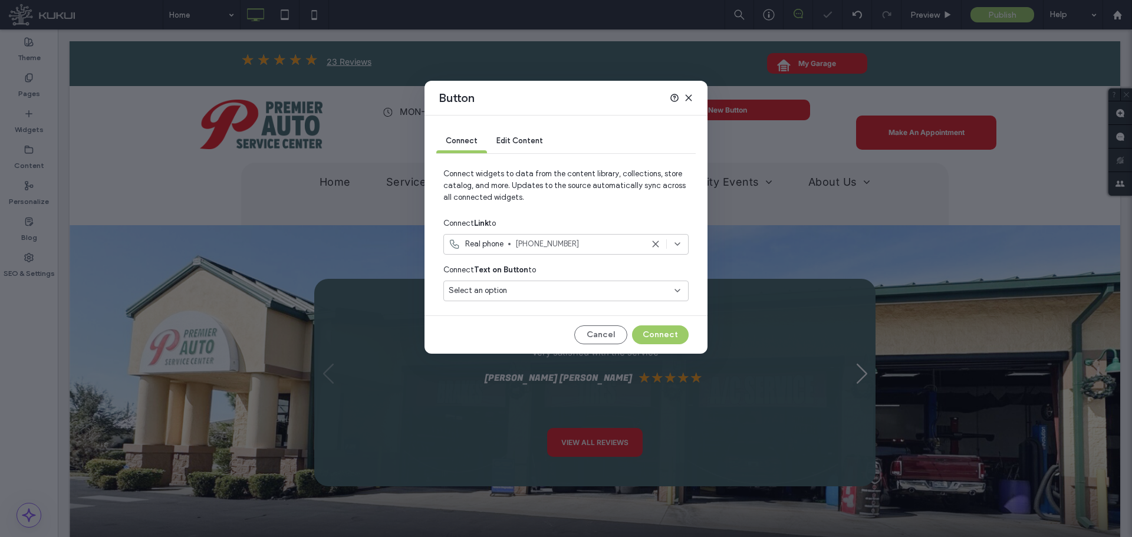
click at [498, 290] on span "Select an option" at bounding box center [478, 291] width 58 height 12
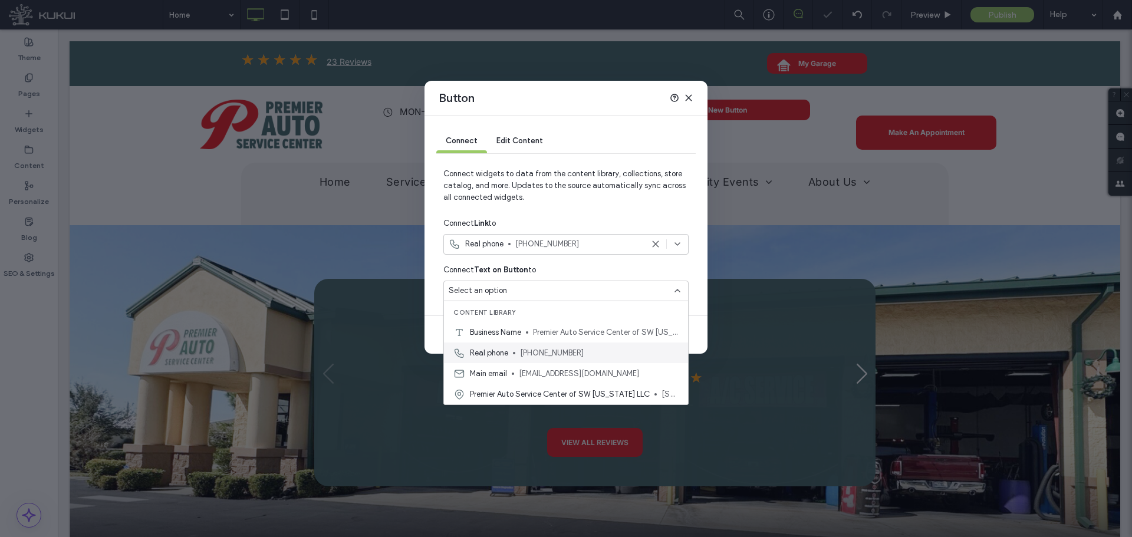
click at [505, 349] on span "Real phone" at bounding box center [489, 353] width 38 height 12
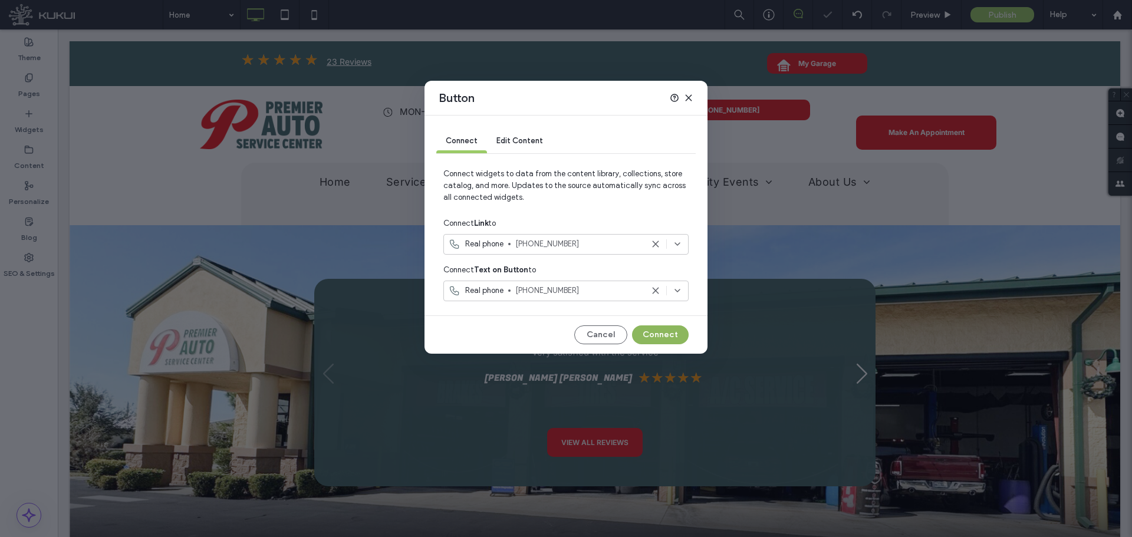
click at [672, 340] on button "Connect" at bounding box center [660, 334] width 57 height 19
